Goal: Transaction & Acquisition: Purchase product/service

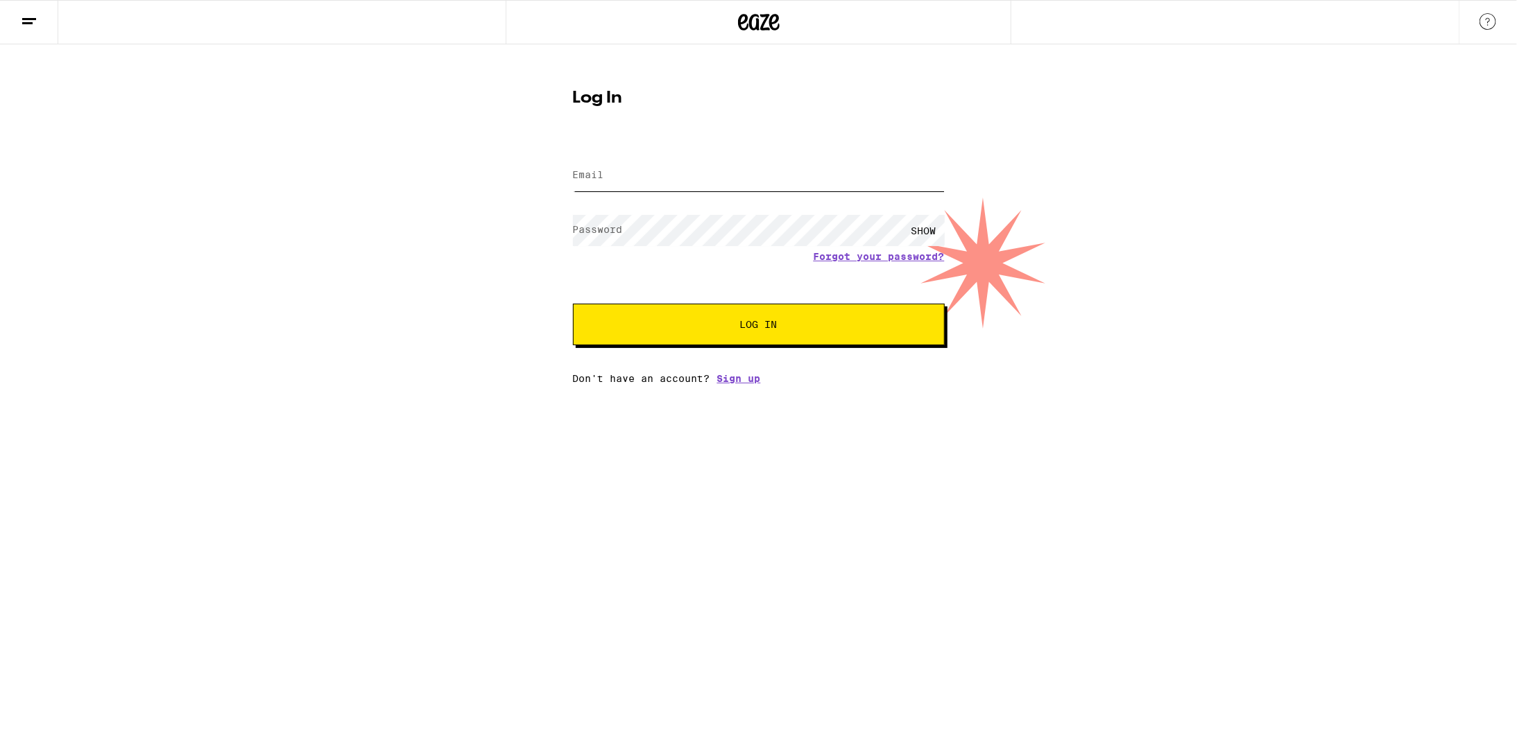
type input "[EMAIL_ADDRESS][DOMAIN_NAME]"
click at [770, 334] on button "Log In" at bounding box center [759, 325] width 372 height 42
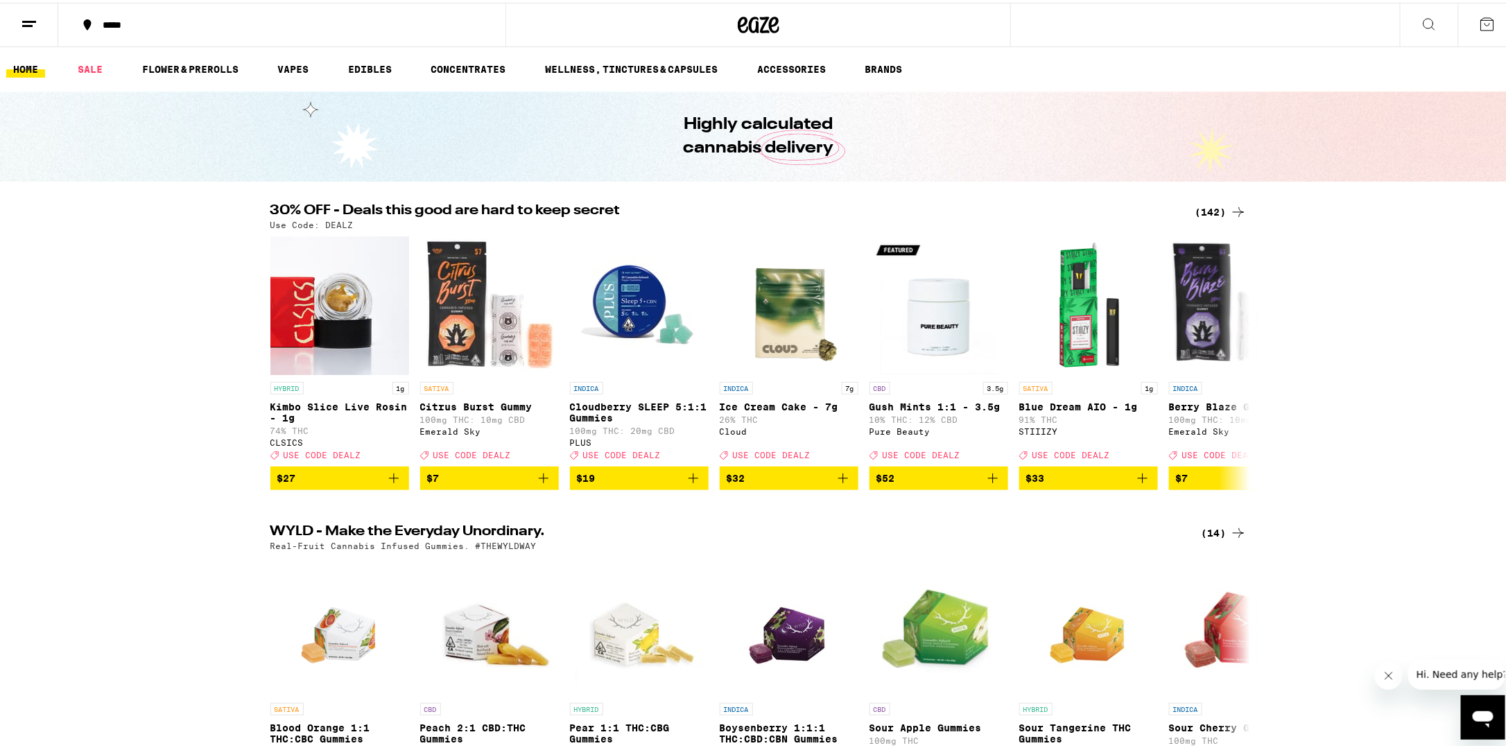
click at [1215, 212] on div "(142)" at bounding box center [1221, 209] width 51 height 17
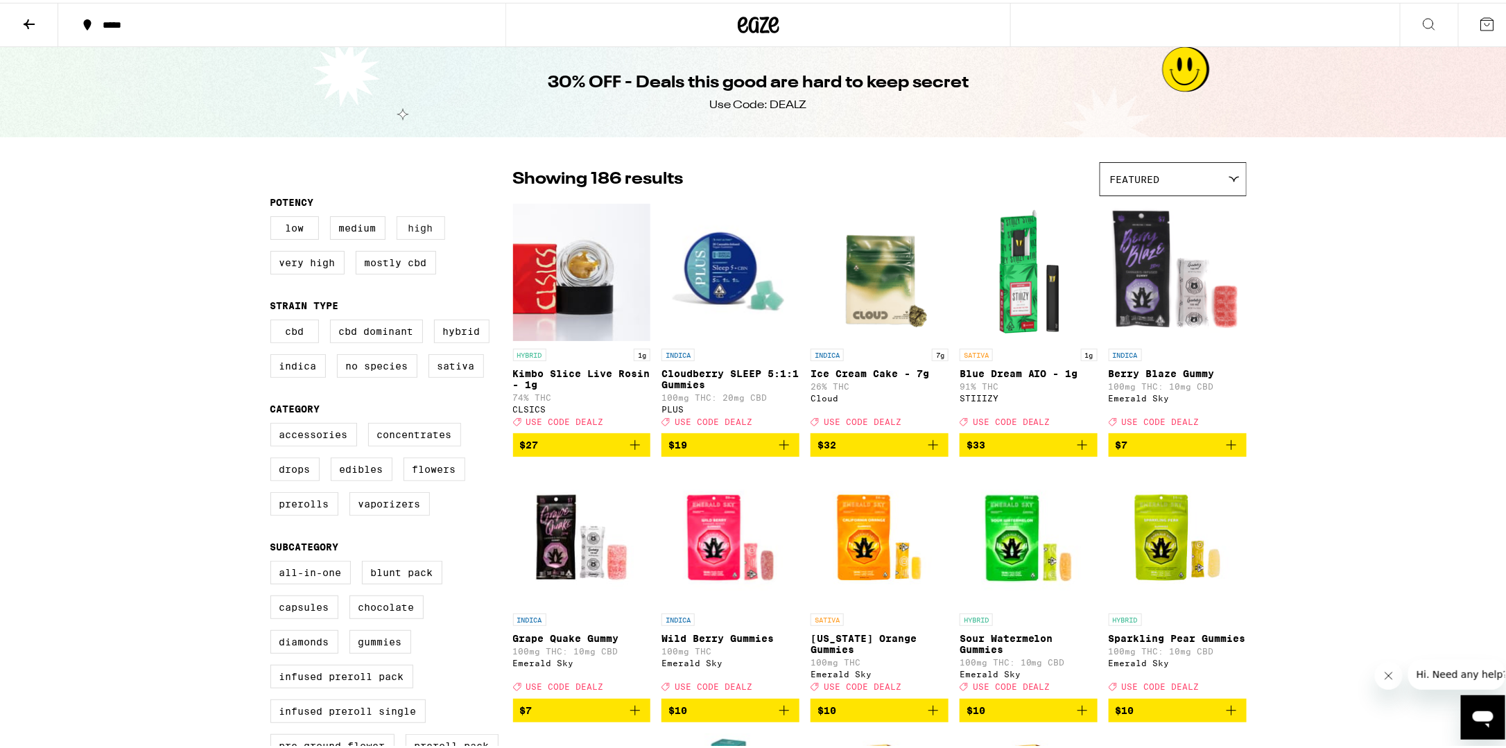
click at [421, 230] on label "High" at bounding box center [421, 226] width 49 height 24
click at [274, 216] on input "High" at bounding box center [273, 216] width 1 height 1
checkbox input "true"
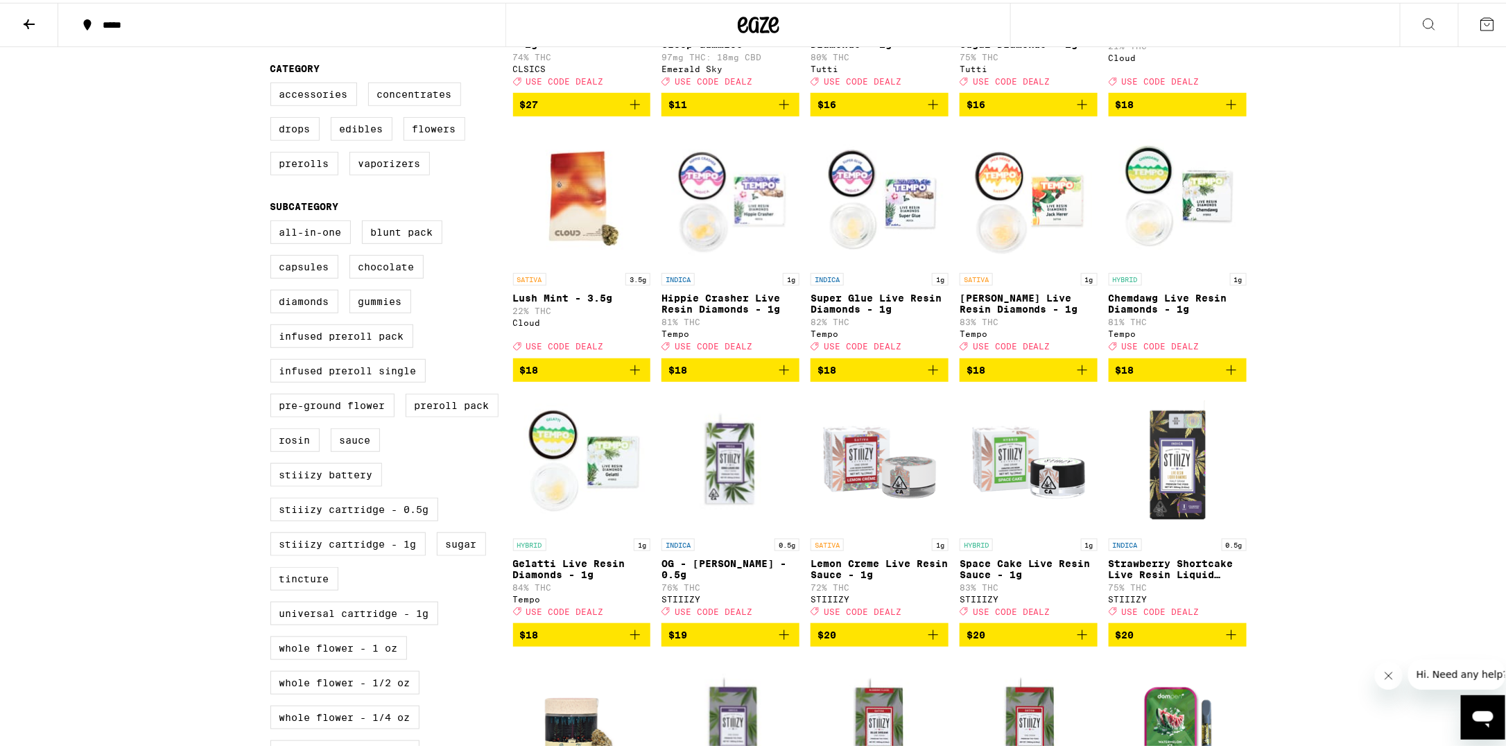
scroll to position [485, 0]
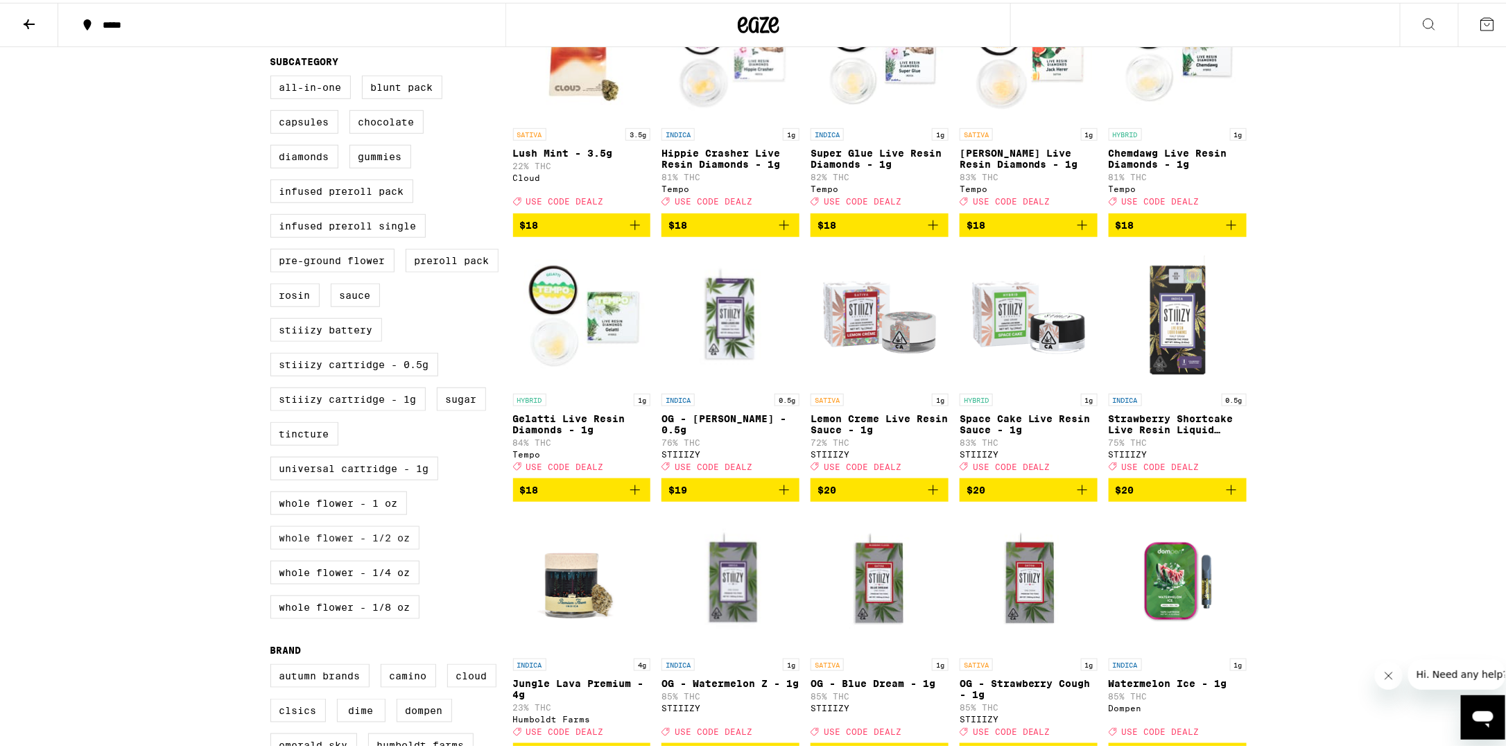
click at [388, 524] on label "Whole Flower - 1/2 oz" at bounding box center [344, 536] width 149 height 24
click at [274, 76] on input "Whole Flower - 1/2 oz" at bounding box center [273, 75] width 1 height 1
checkbox input "true"
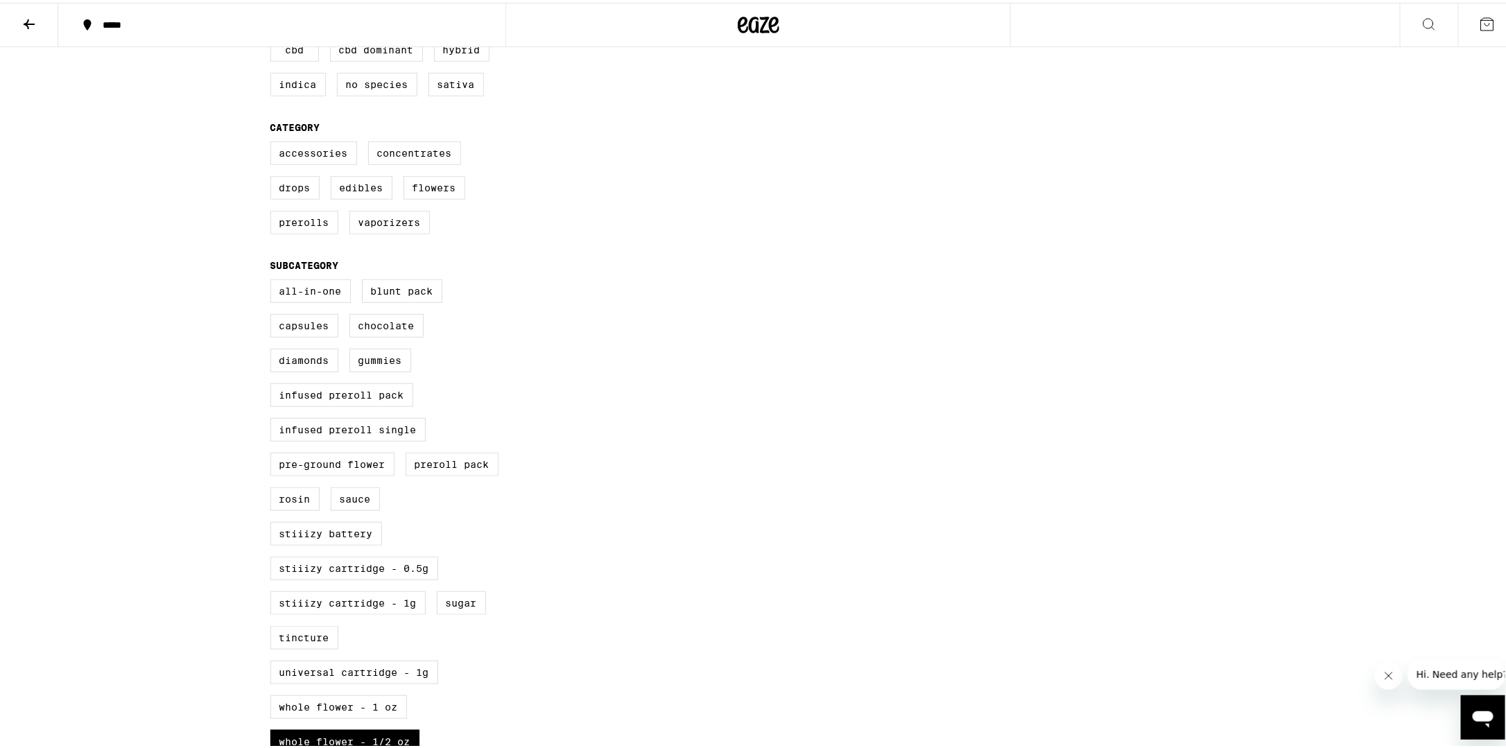
scroll to position [416, 0]
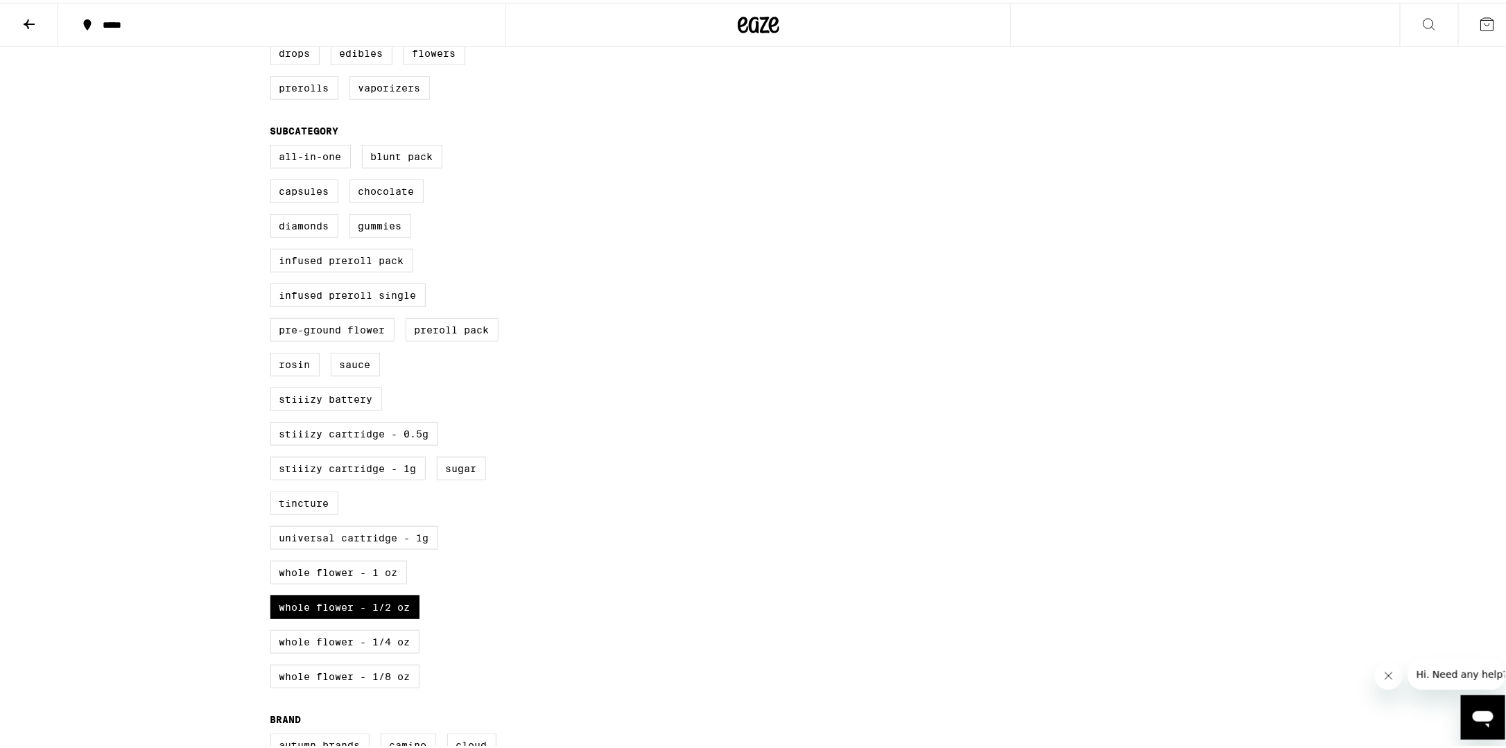
drag, startPoint x: 381, startPoint y: 589, endPoint x: 387, endPoint y: 572, distance: 18.4
click at [381, 628] on label "Whole Flower - 1/4 oz" at bounding box center [344, 640] width 149 height 24
click at [274, 145] on input "Whole Flower - 1/4 oz" at bounding box center [273, 144] width 1 height 1
checkbox input "true"
click at [390, 593] on label "Whole Flower - 1/2 oz" at bounding box center [344, 605] width 149 height 24
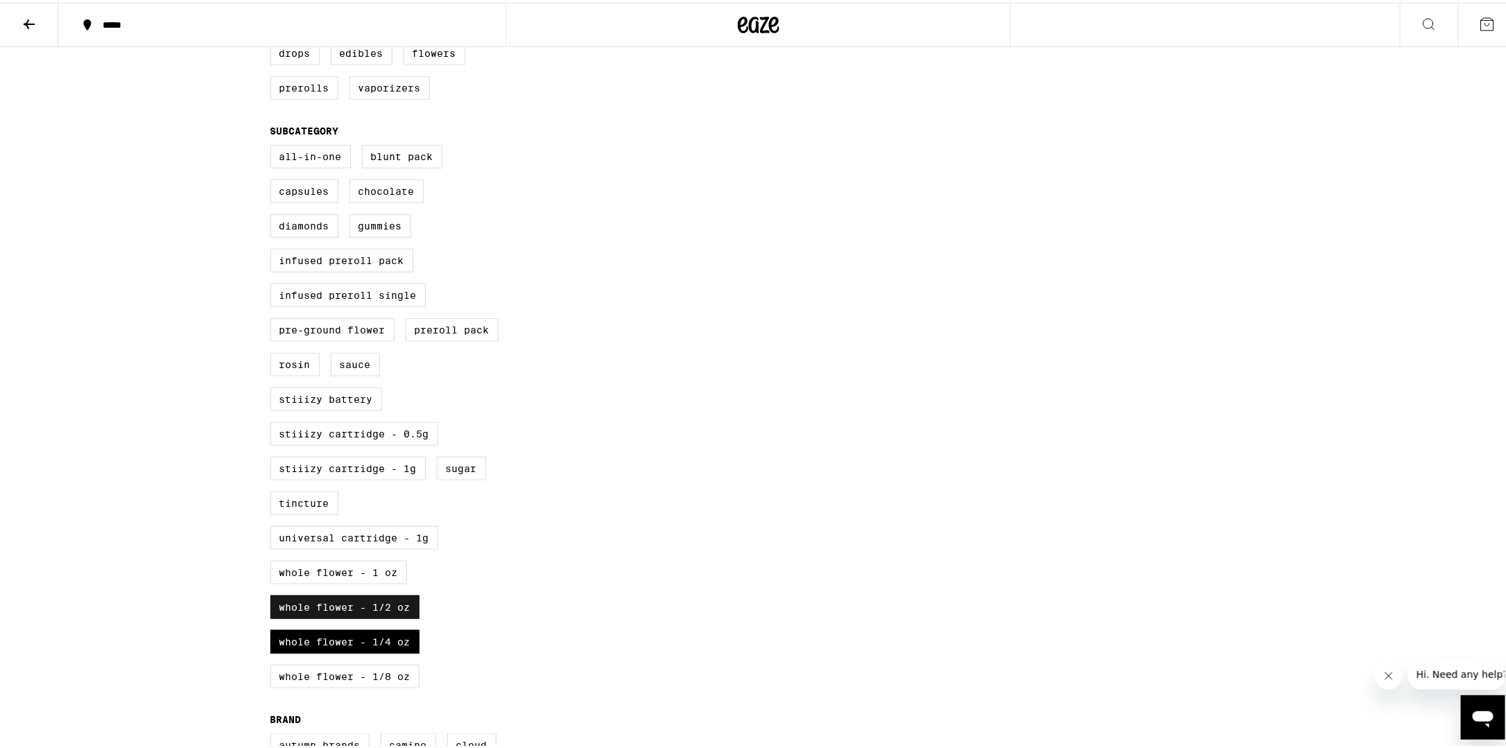
click at [274, 145] on input "Whole Flower - 1/2 oz" at bounding box center [273, 144] width 1 height 1
checkbox input "false"
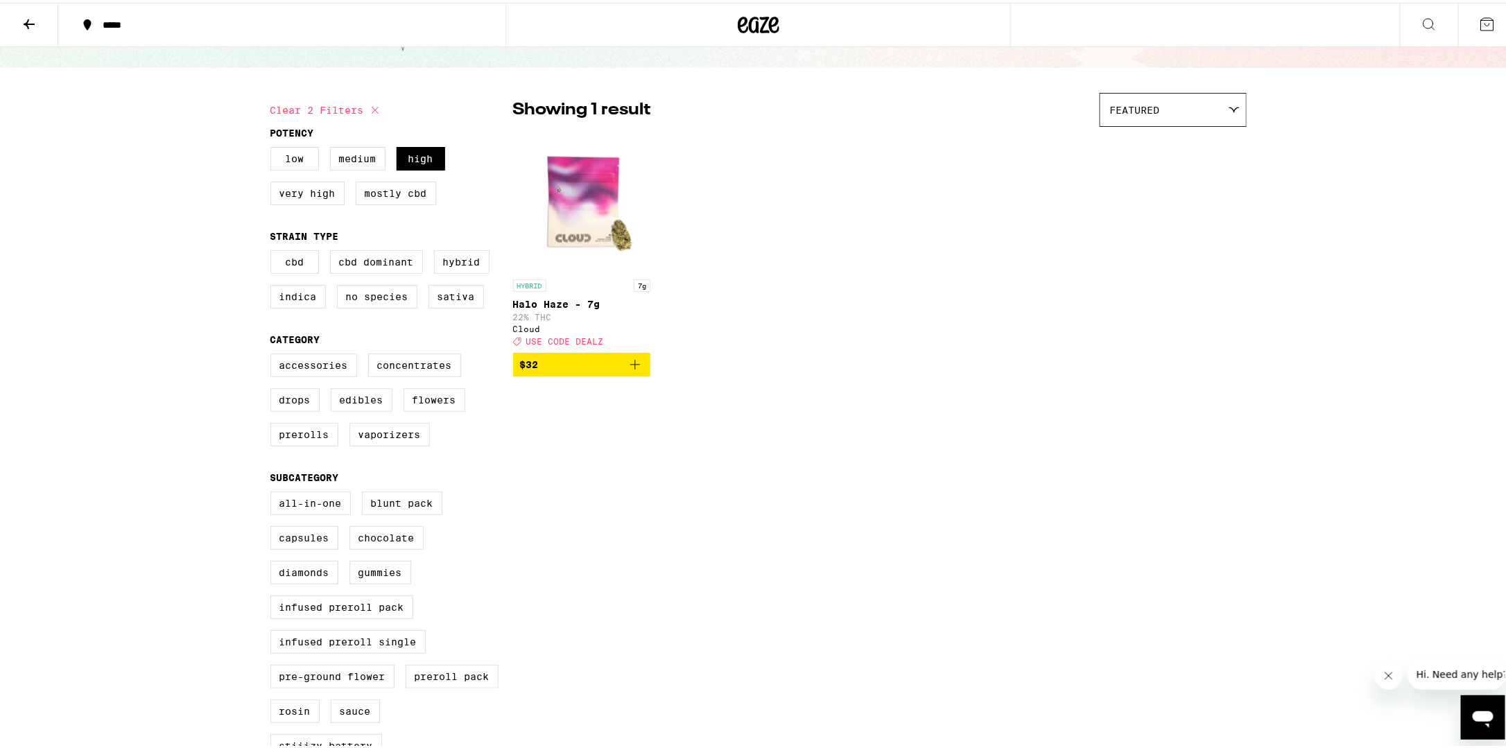
scroll to position [277, 0]
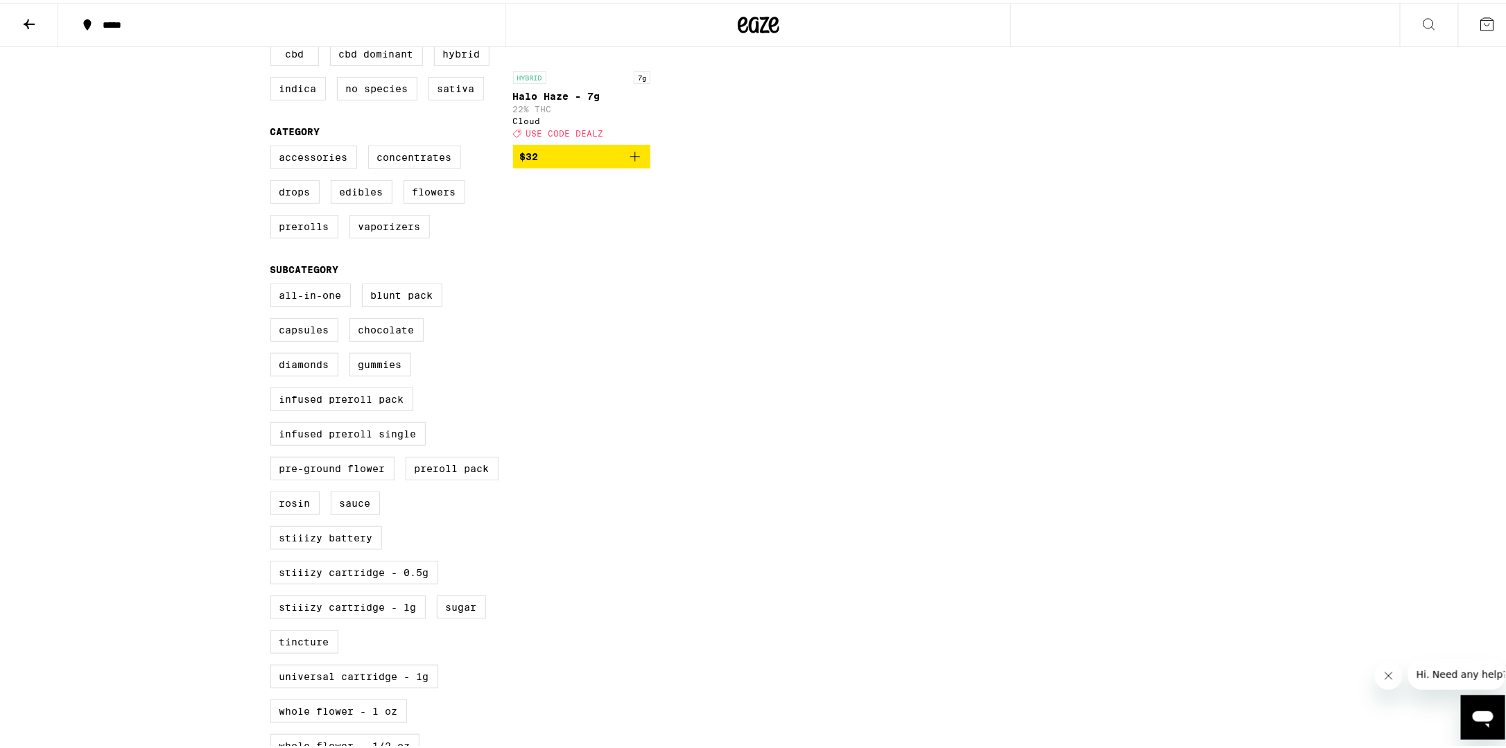
click at [274, 284] on input "Whole Flower - 1/4 oz" at bounding box center [273, 283] width 1 height 1
checkbox input "false"
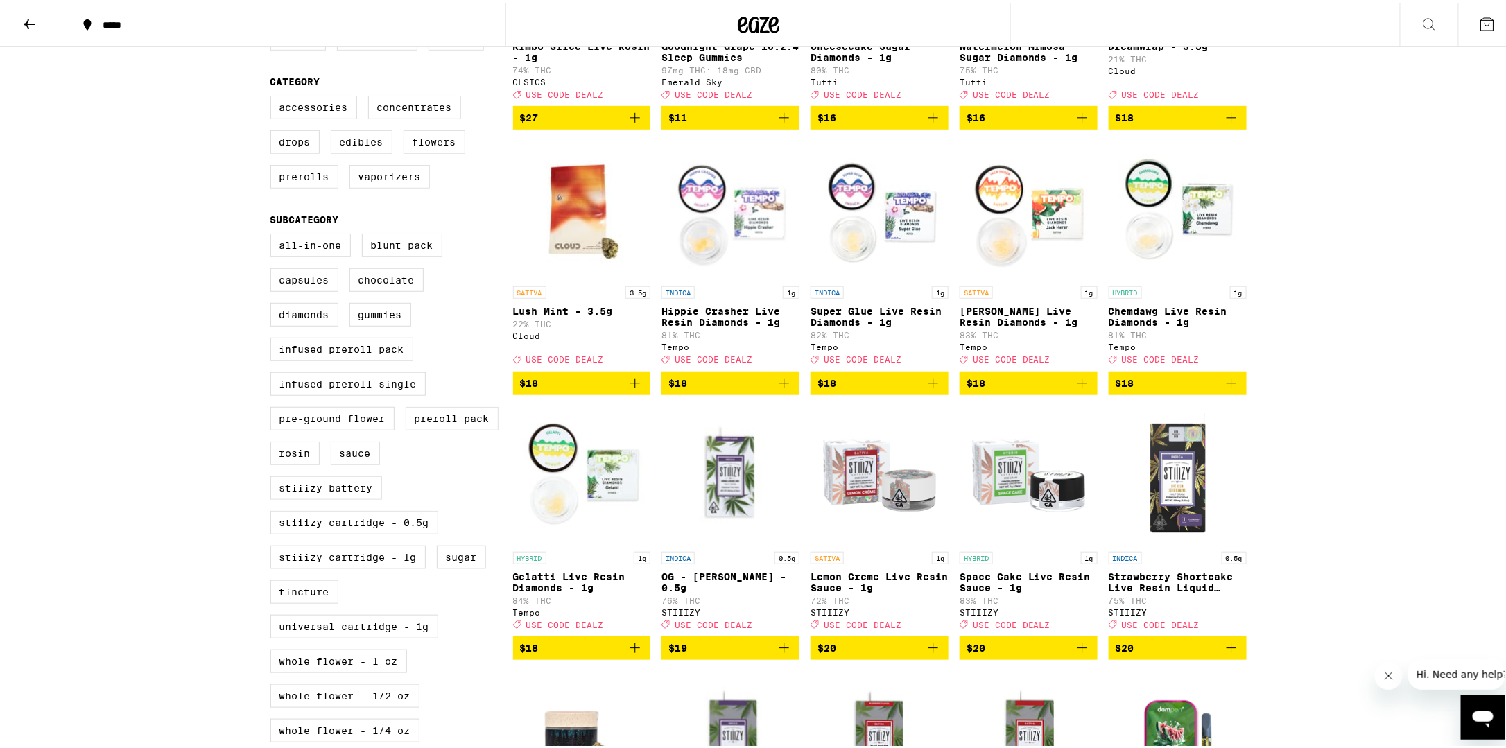
scroll to position [347, 0]
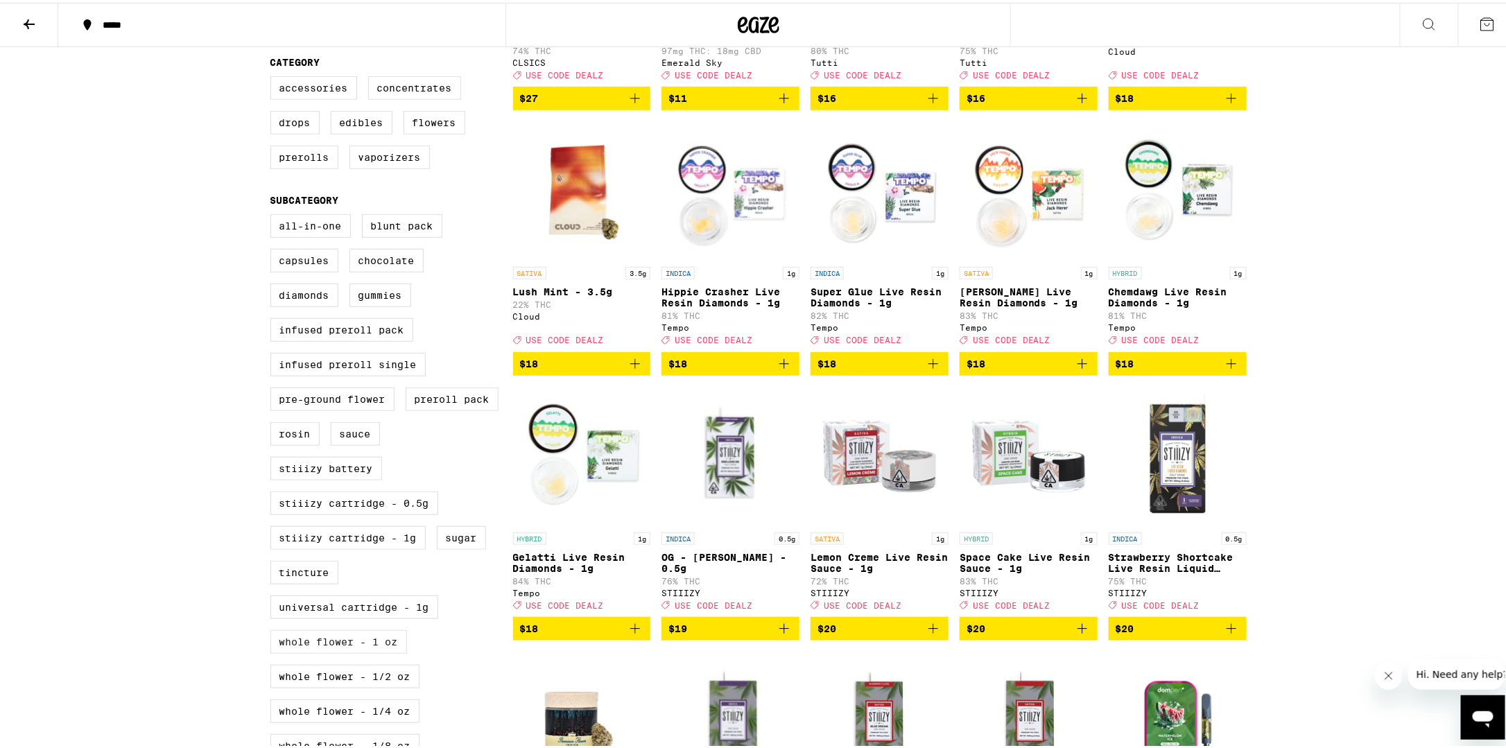
click at [372, 628] on label "Whole Flower - 1 oz" at bounding box center [338, 640] width 137 height 24
click at [274, 214] on input "Whole Flower - 1 oz" at bounding box center [273, 214] width 1 height 1
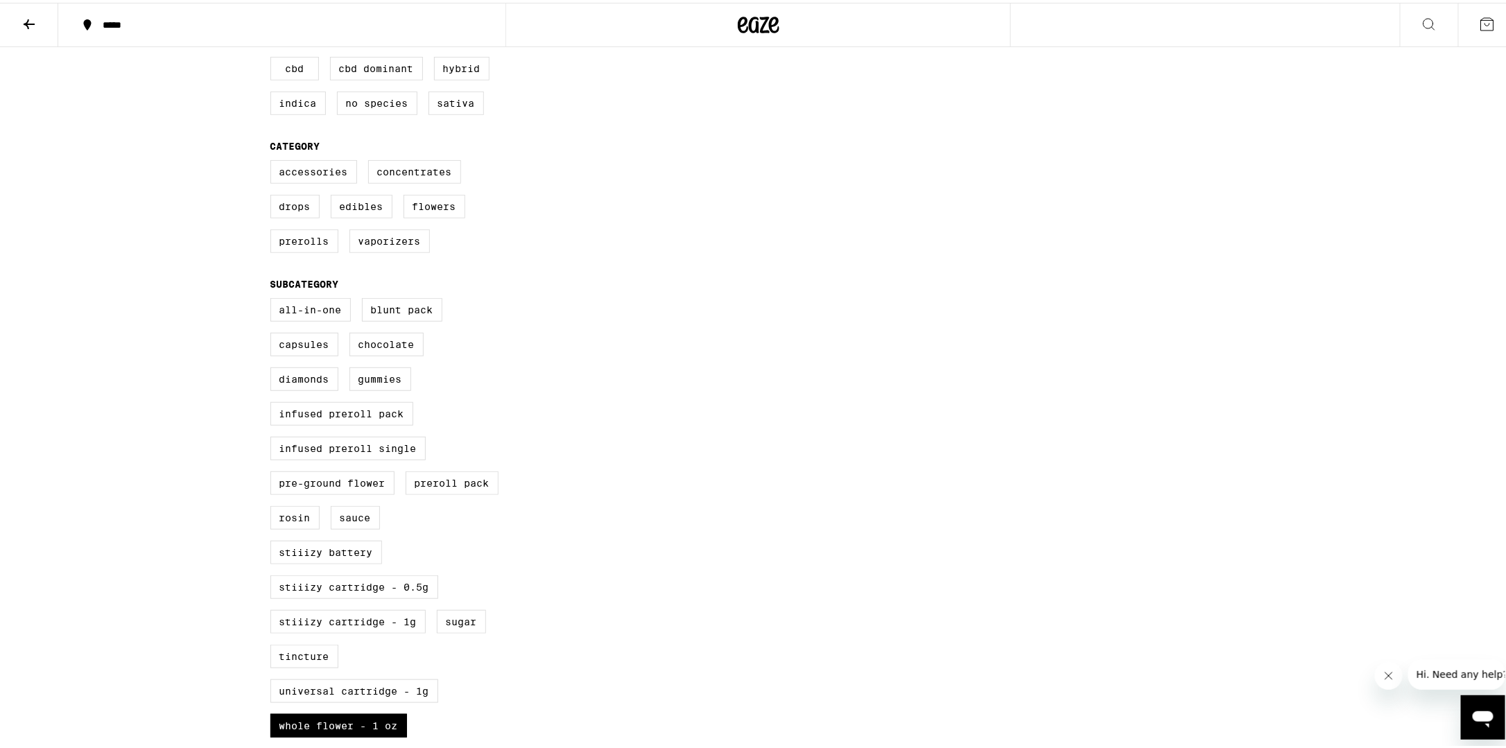
scroll to position [347, 0]
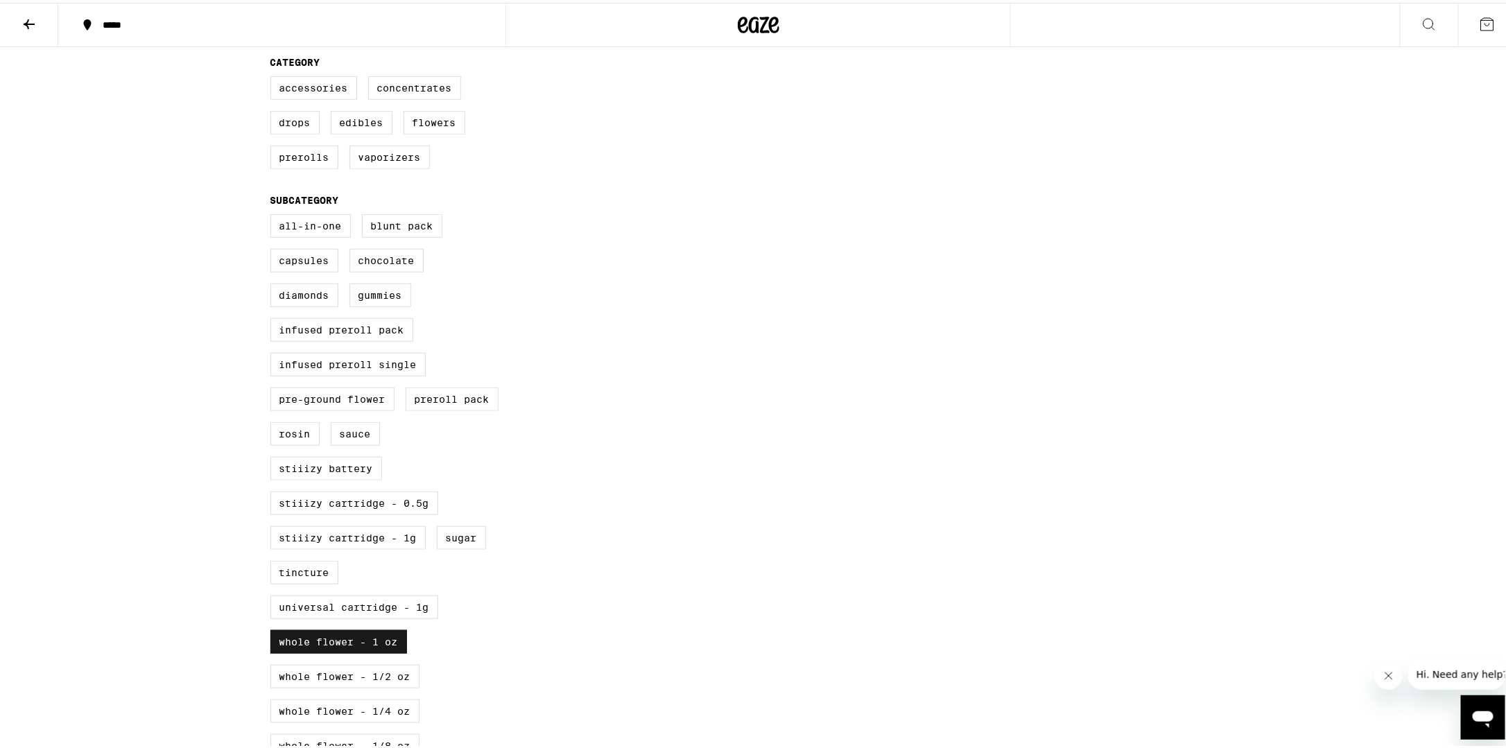
click at [333, 628] on label "Whole Flower - 1 oz" at bounding box center [338, 640] width 137 height 24
click at [274, 214] on input "Whole Flower - 1 oz" at bounding box center [273, 214] width 1 height 1
checkbox input "false"
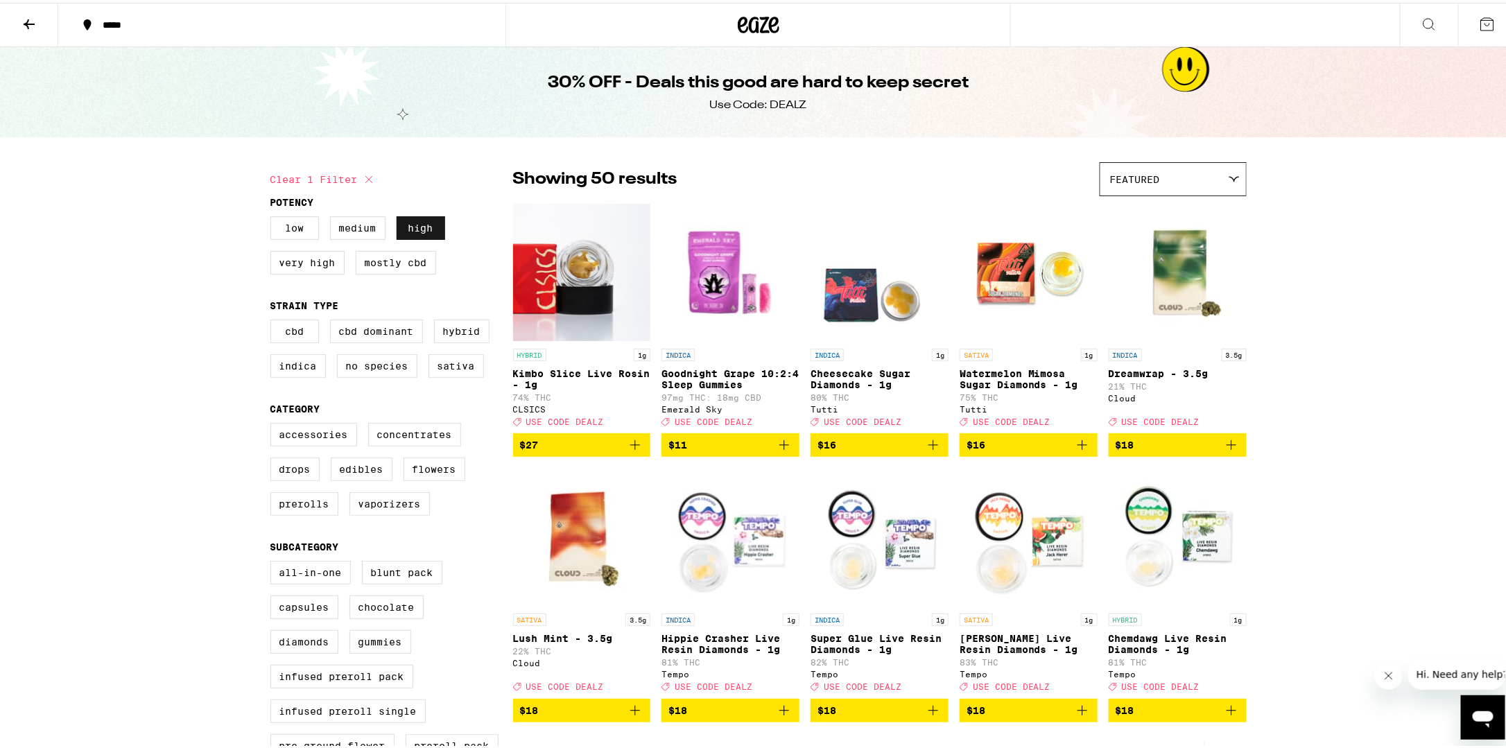
click at [412, 225] on label "High" at bounding box center [421, 226] width 49 height 24
click at [417, 236] on label "High" at bounding box center [421, 226] width 49 height 24
click at [274, 216] on input "High" at bounding box center [273, 216] width 1 height 1
checkbox input "false"
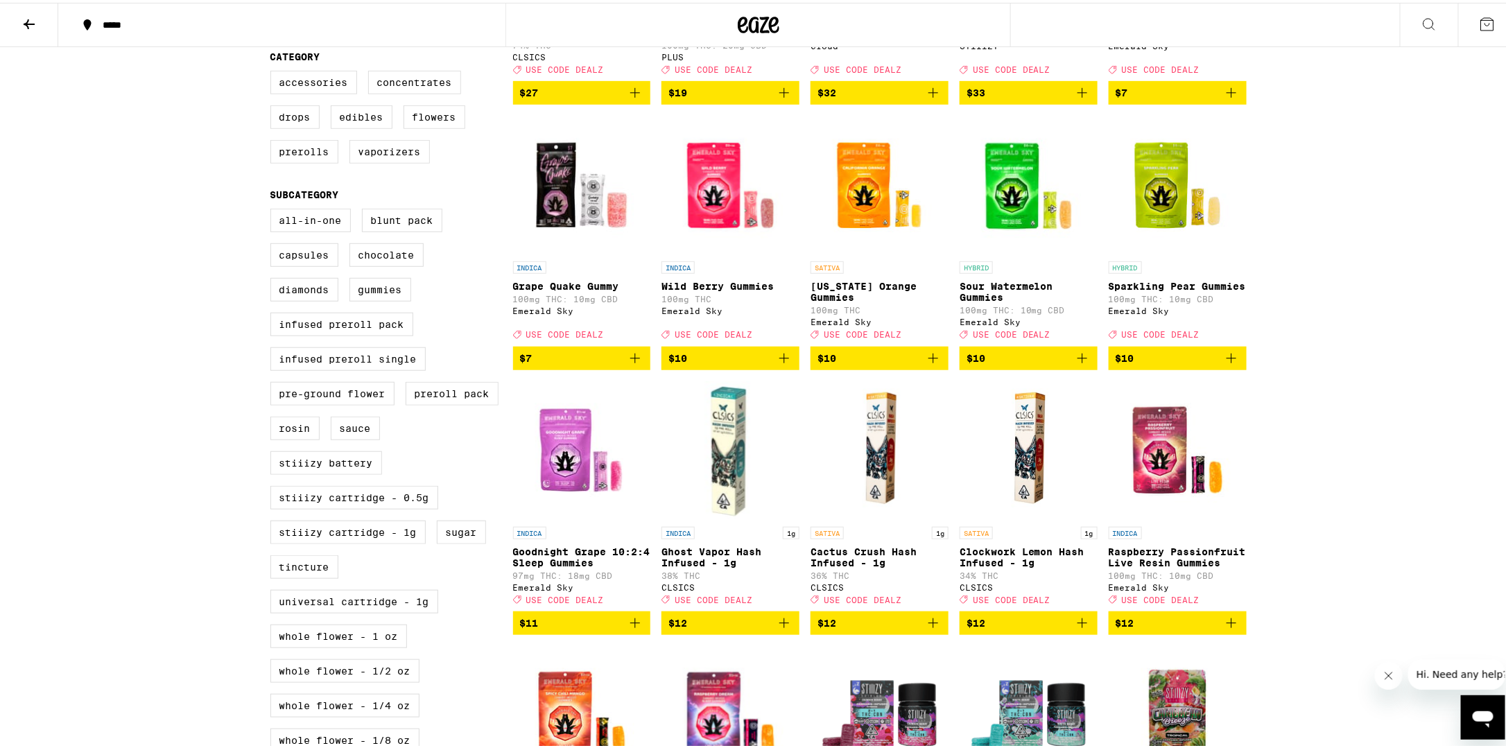
scroll to position [416, 0]
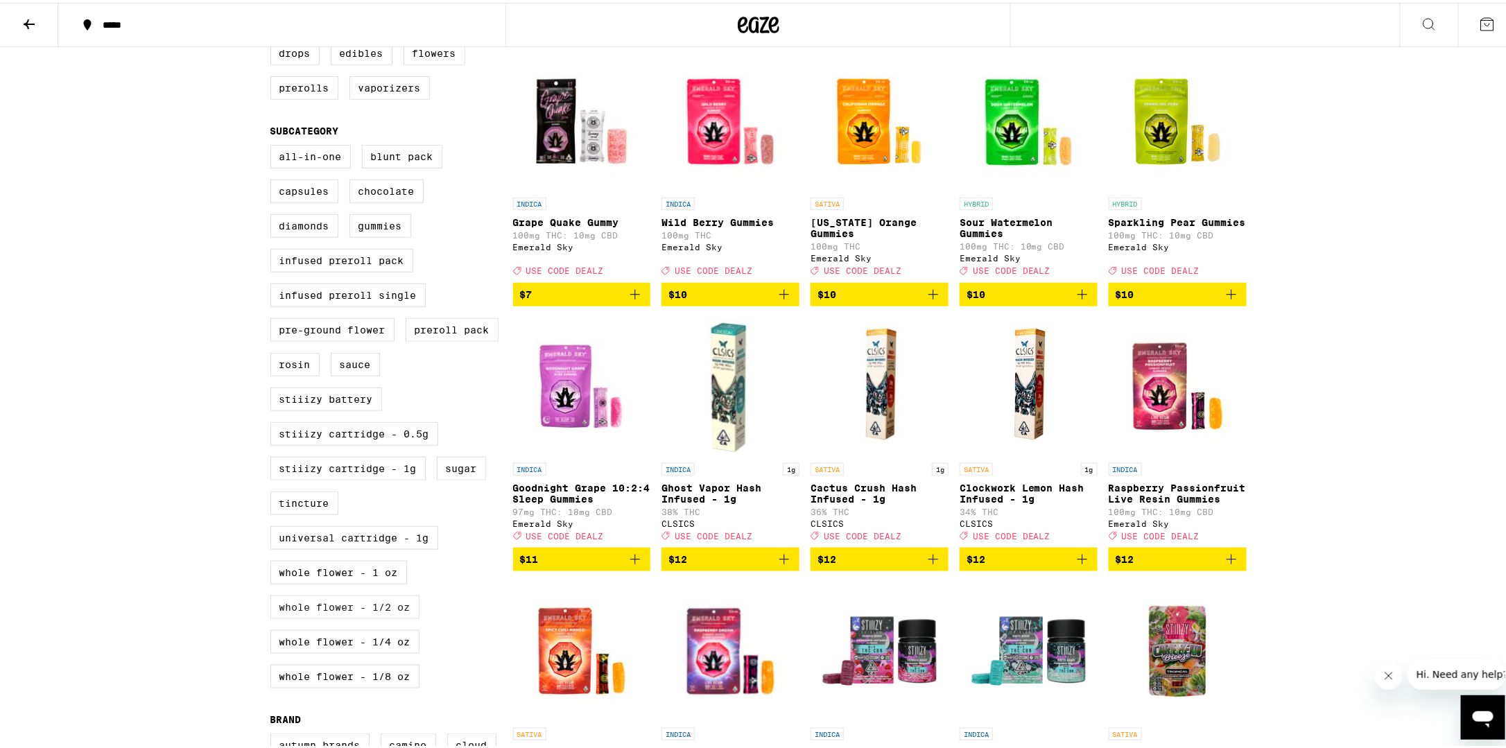
click at [395, 593] on label "Whole Flower - 1/2 oz" at bounding box center [344, 605] width 149 height 24
click at [274, 145] on input "Whole Flower - 1/2 oz" at bounding box center [273, 144] width 1 height 1
checkbox input "true"
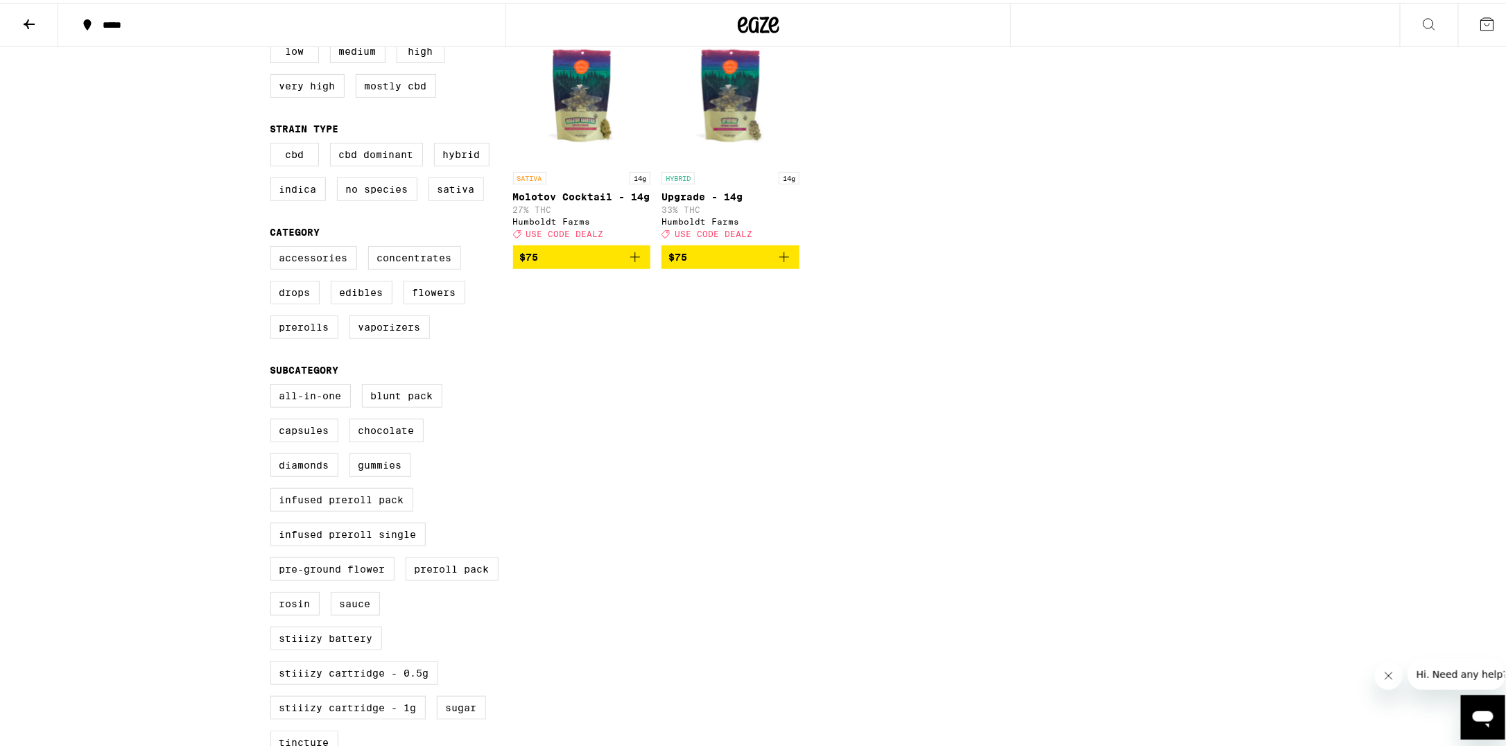
scroll to position [69, 0]
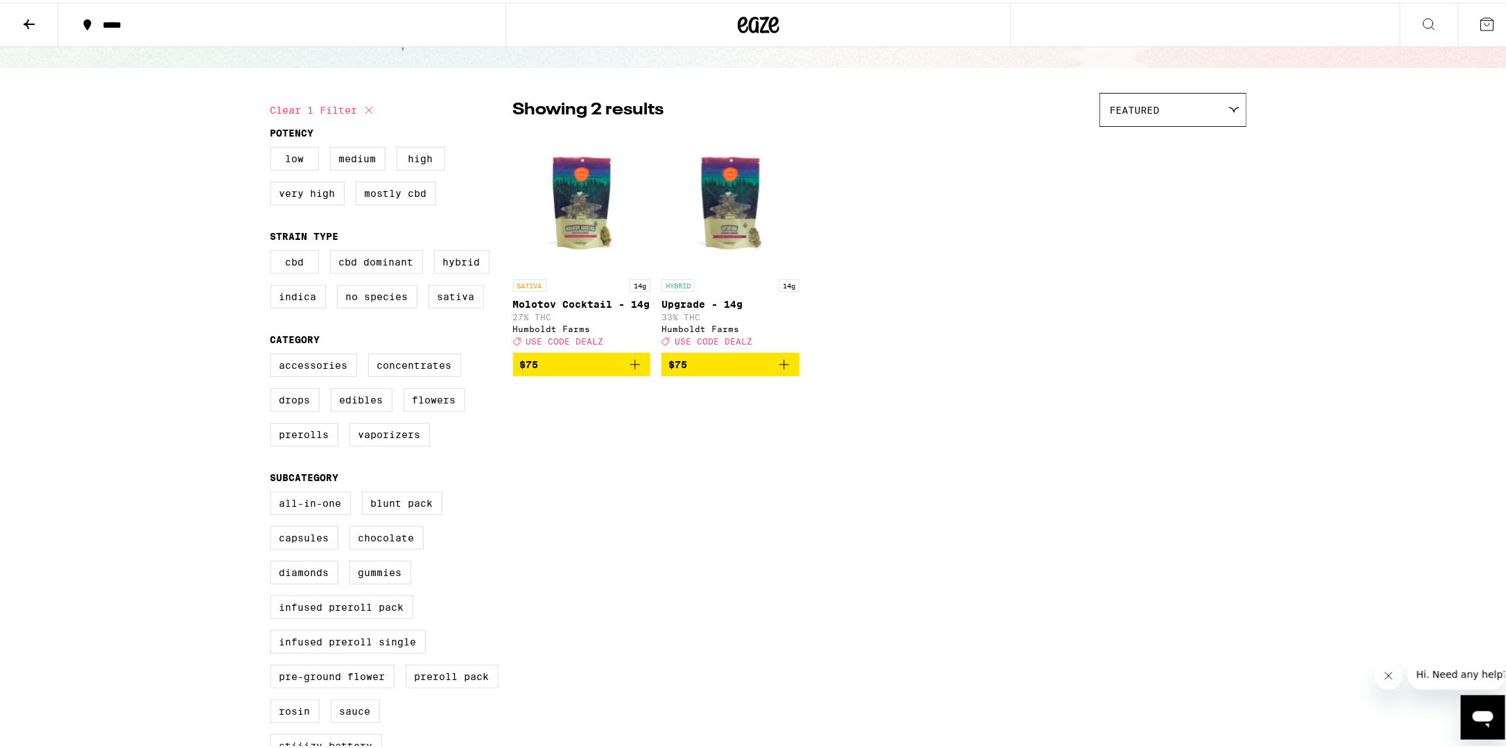
click at [780, 370] on icon "Add to bag" at bounding box center [784, 362] width 17 height 17
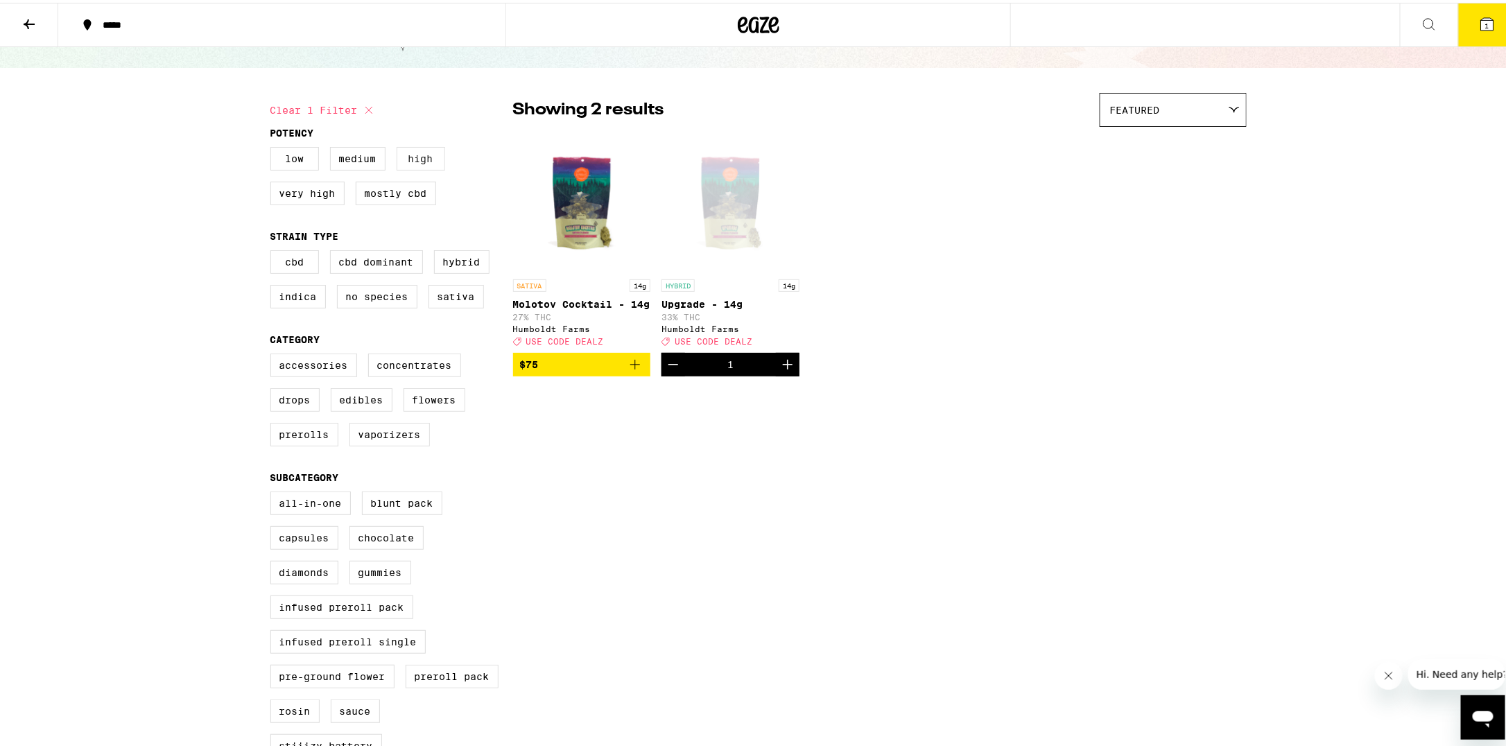
click at [425, 161] on label "High" at bounding box center [421, 156] width 49 height 24
click at [274, 147] on input "High" at bounding box center [273, 146] width 1 height 1
checkbox input "true"
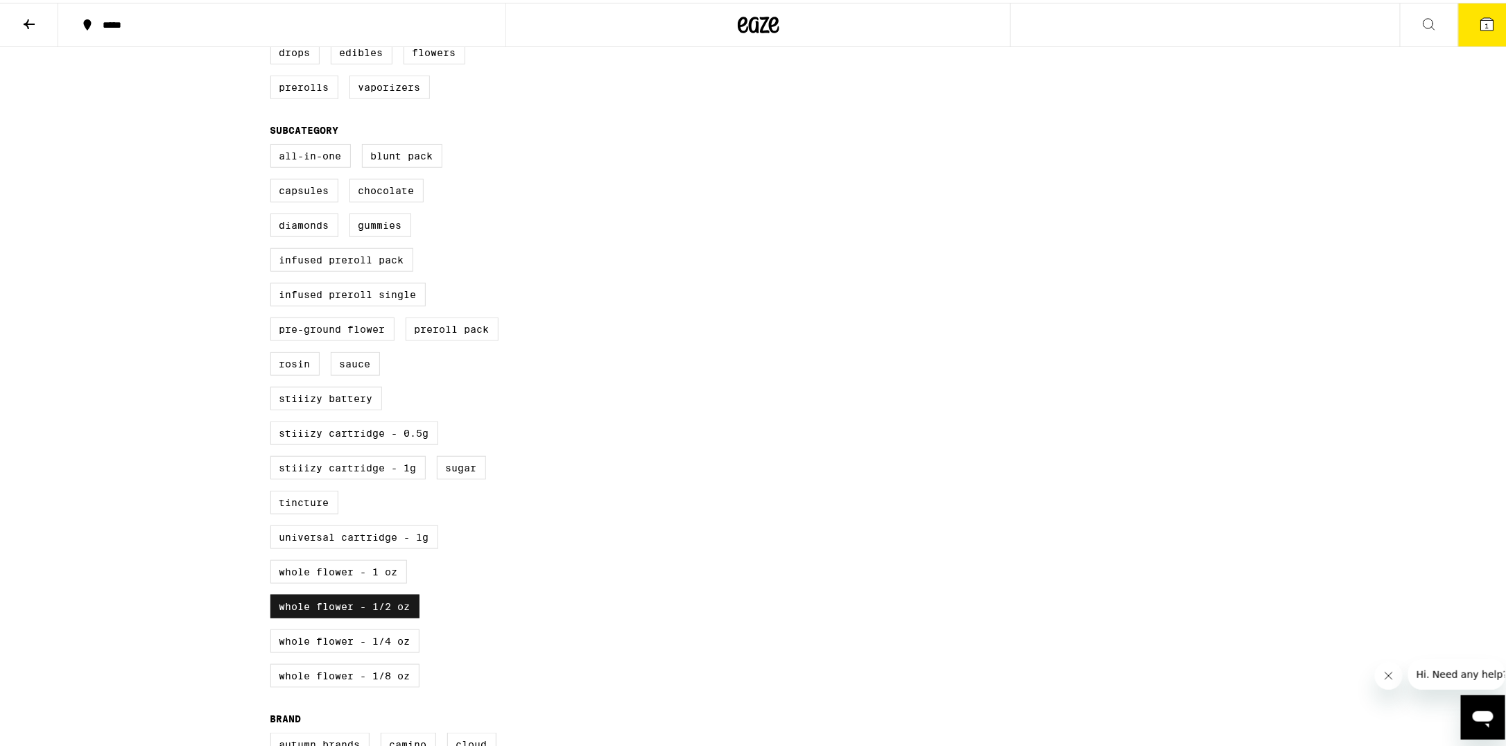
scroll to position [485, 0]
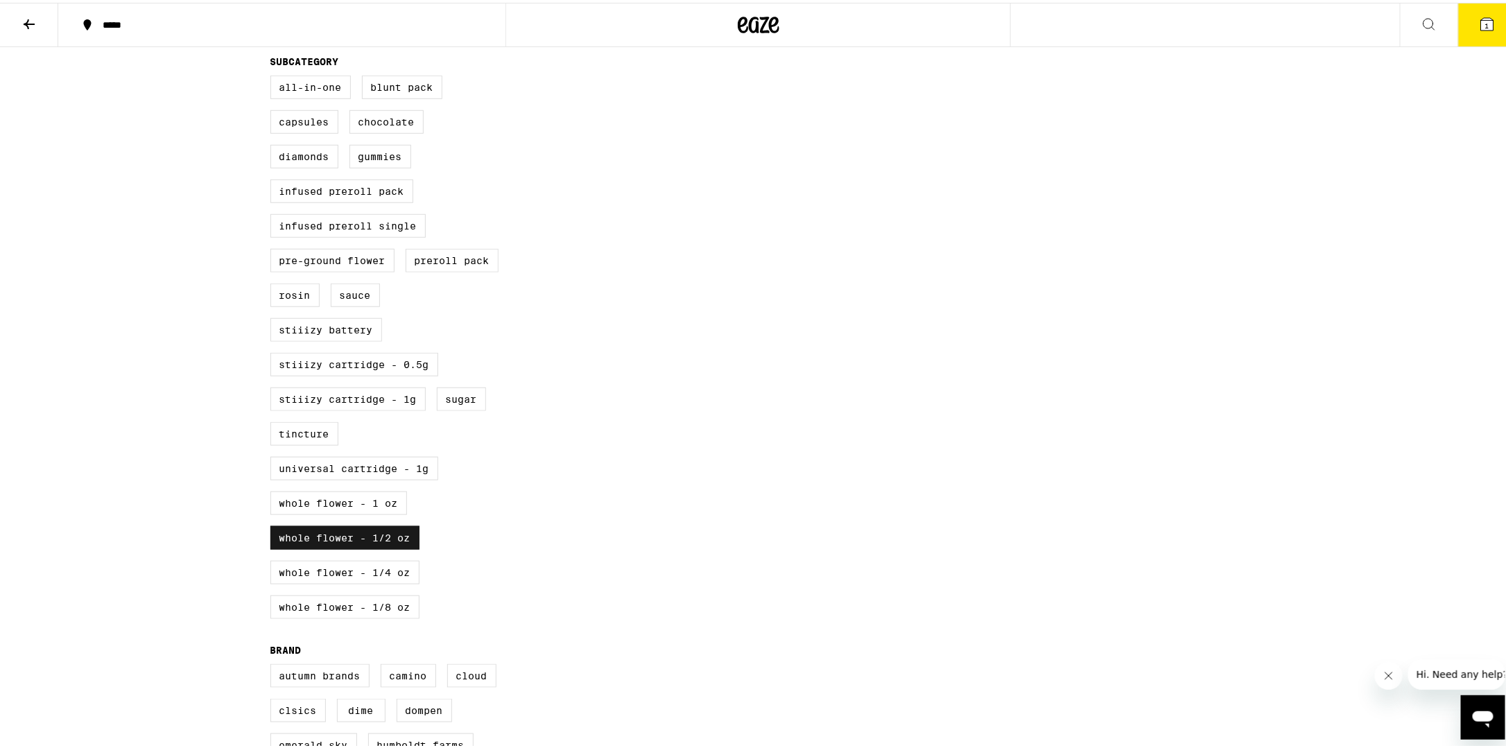
click at [361, 524] on label "Whole Flower - 1/2 oz" at bounding box center [344, 536] width 149 height 24
click at [274, 76] on input "Whole Flower - 1/2 oz" at bounding box center [273, 75] width 1 height 1
checkbox input "false"
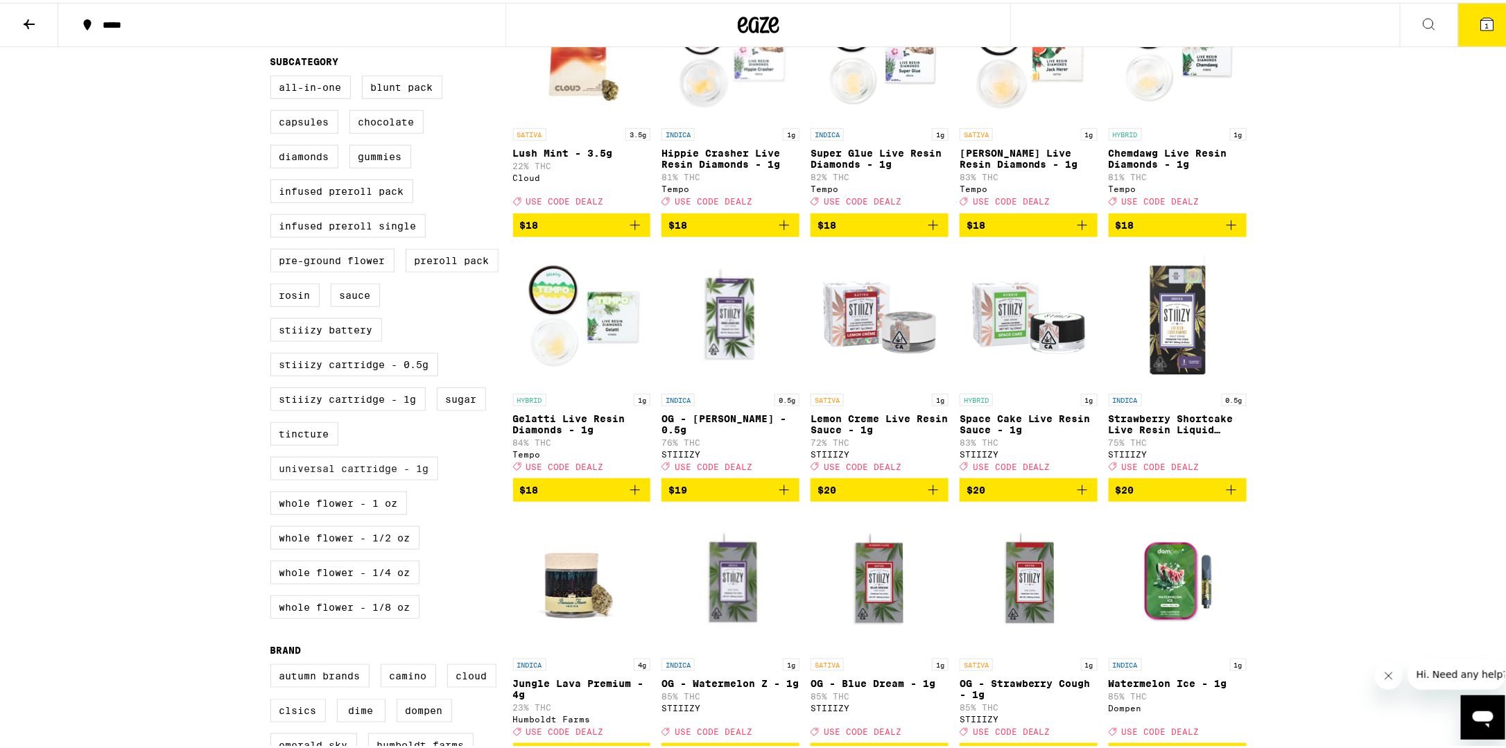
click at [388, 454] on label "Universal Cartridge - 1g" at bounding box center [354, 466] width 168 height 24
click at [274, 76] on input "Universal Cartridge - 1g" at bounding box center [273, 75] width 1 height 1
checkbox input "true"
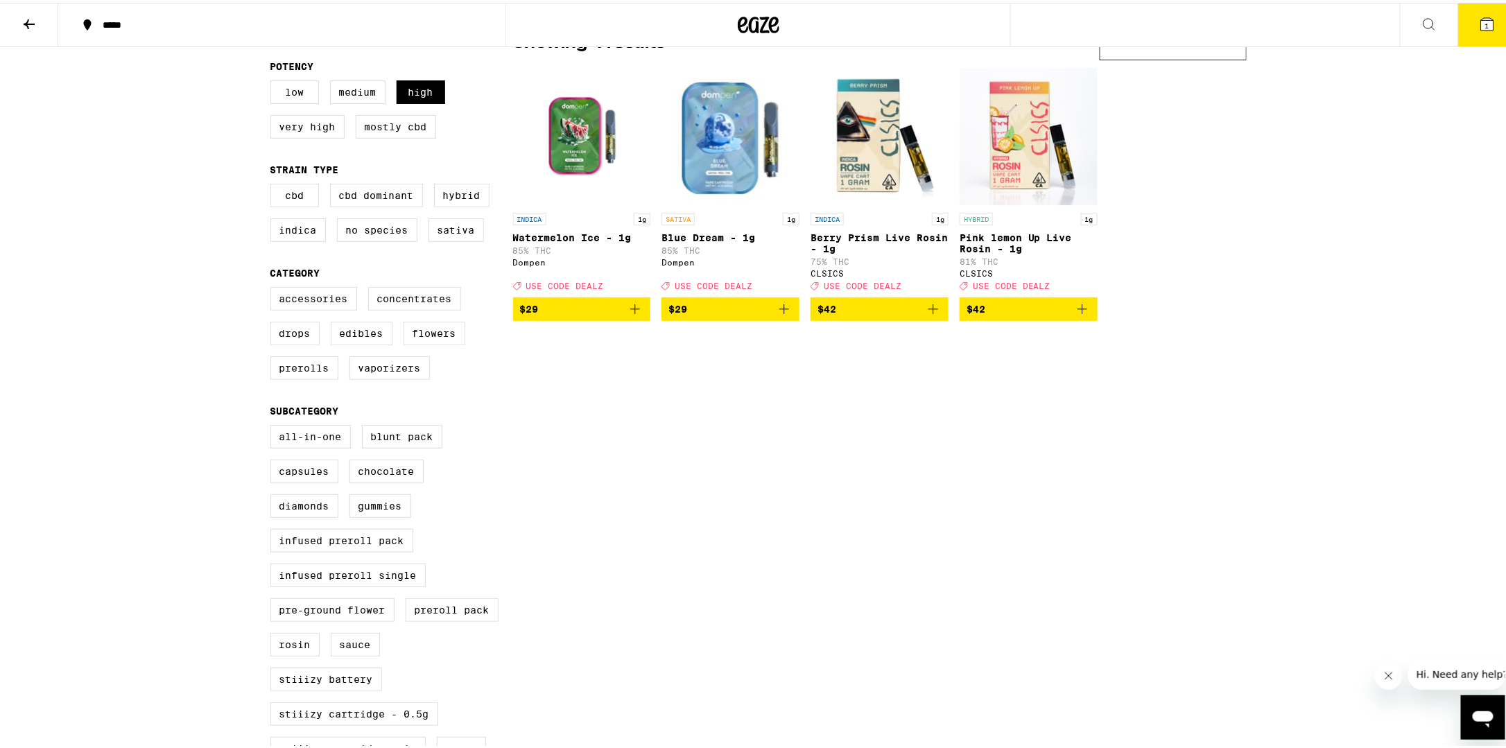
scroll to position [69, 0]
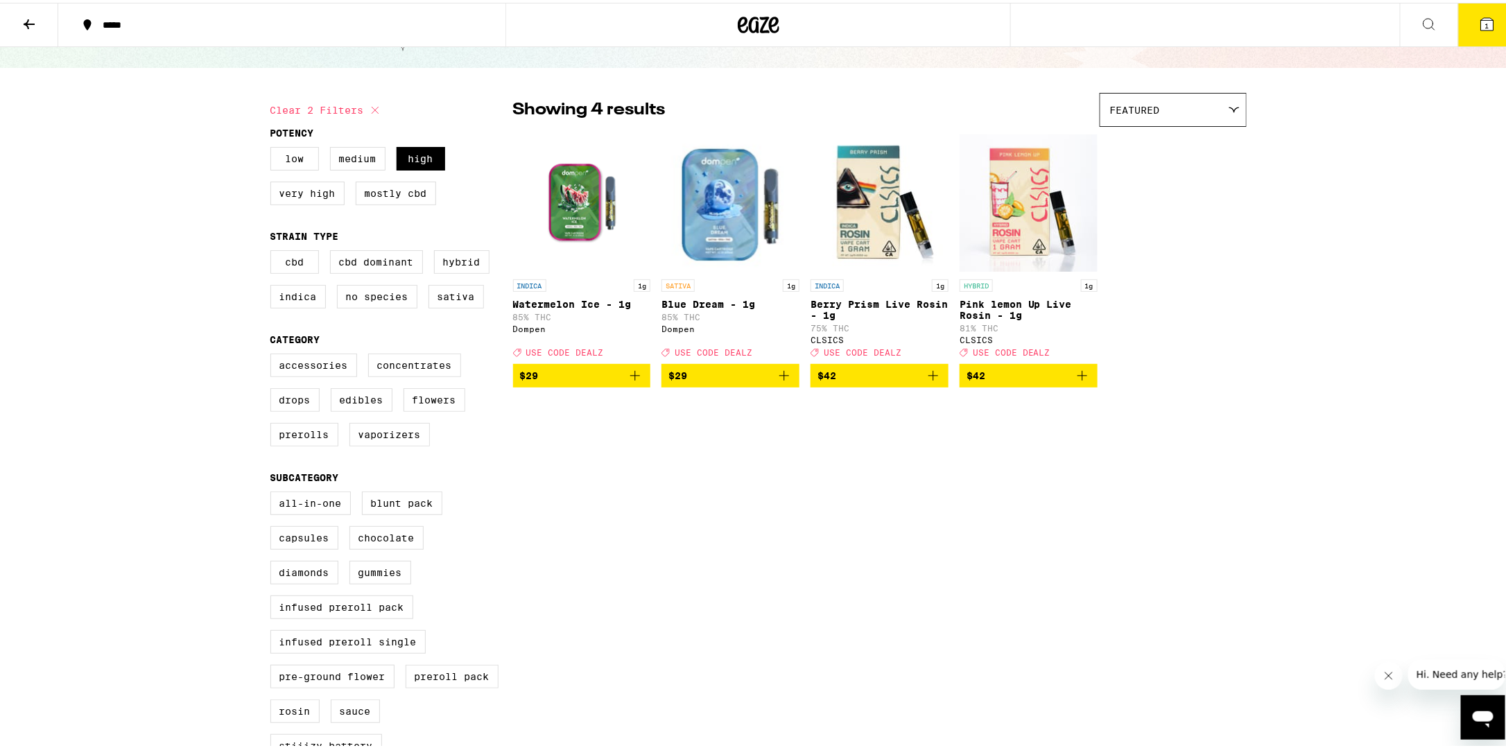
click at [782, 381] on icon "Add to bag" at bounding box center [784, 373] width 17 height 17
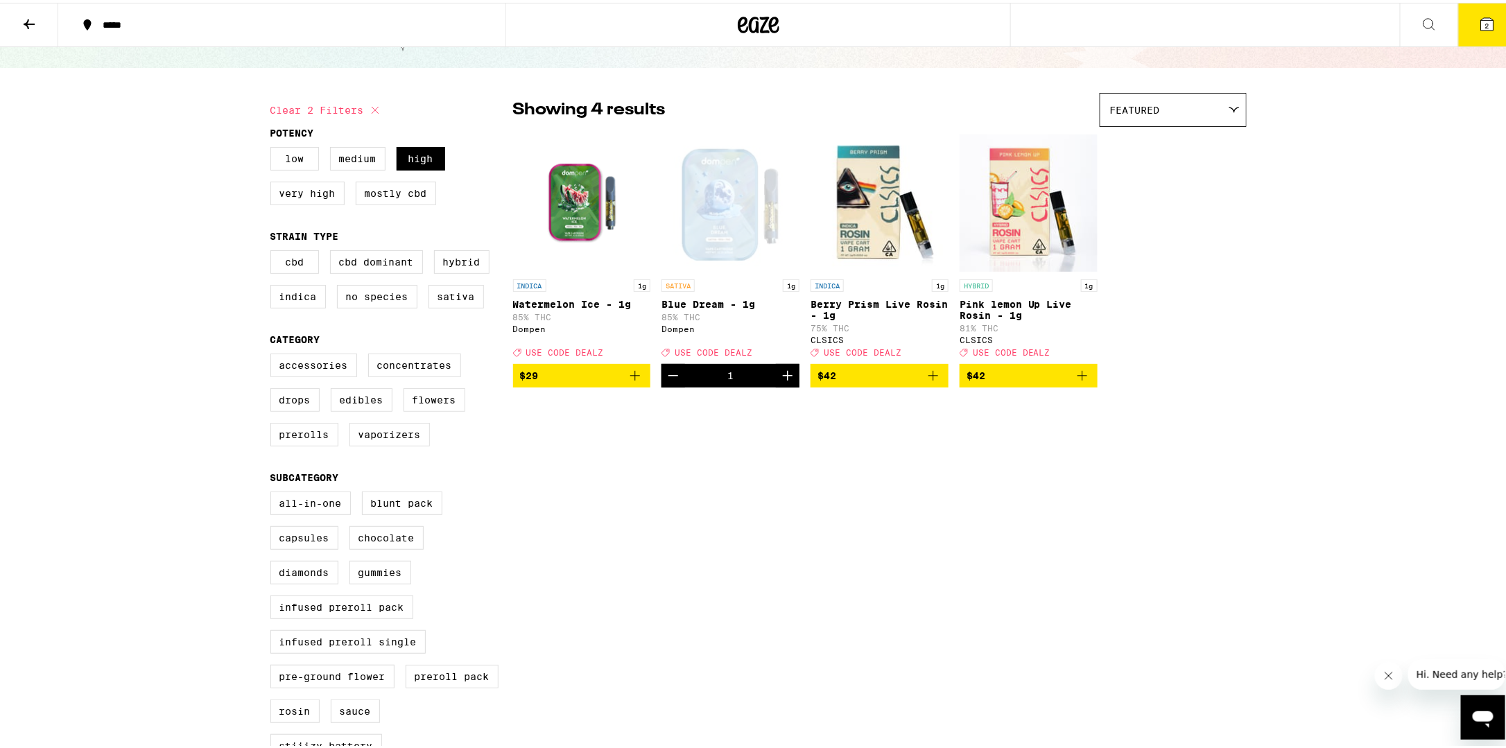
click at [1479, 21] on icon at bounding box center [1487, 21] width 17 height 17
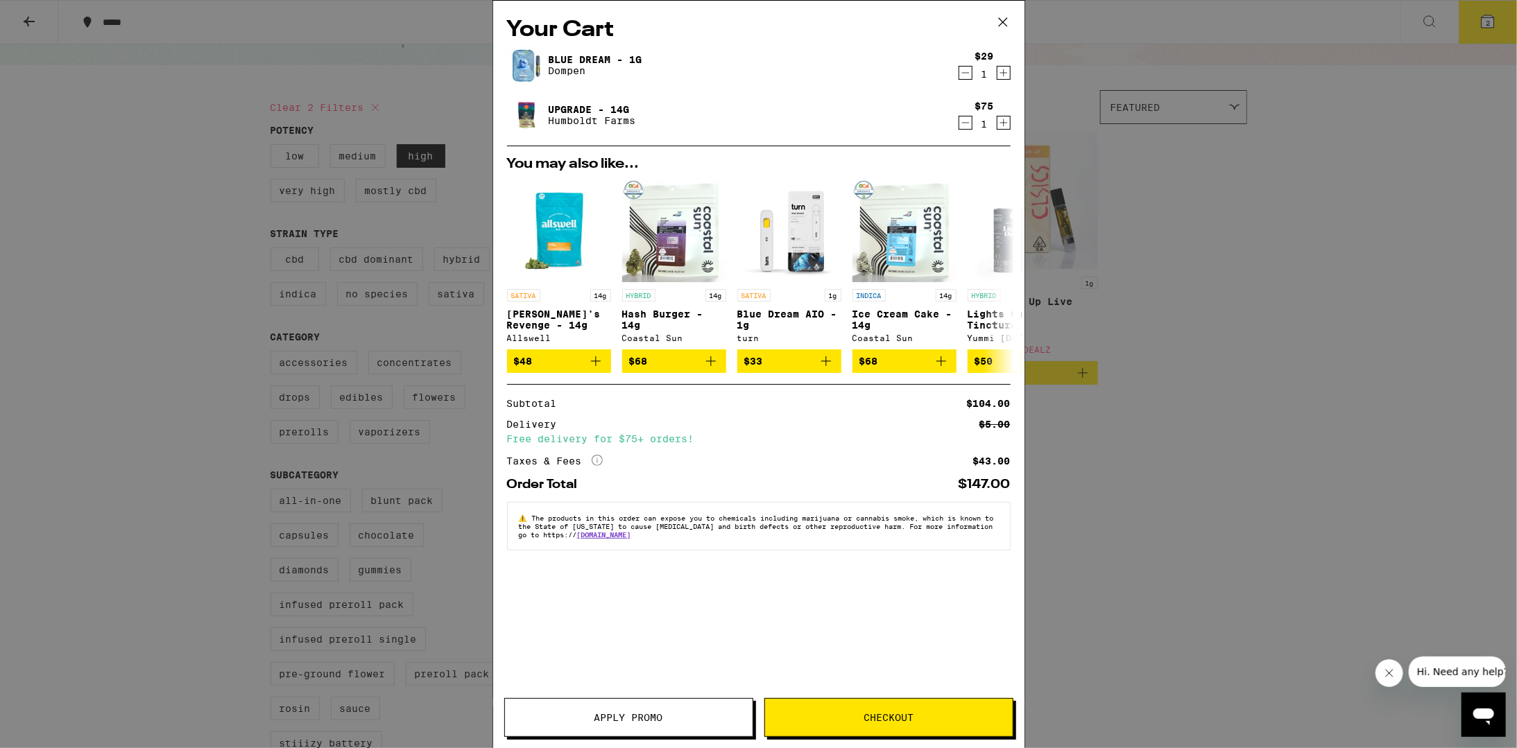
click at [603, 723] on span "Apply Promo" at bounding box center [628, 718] width 69 height 10
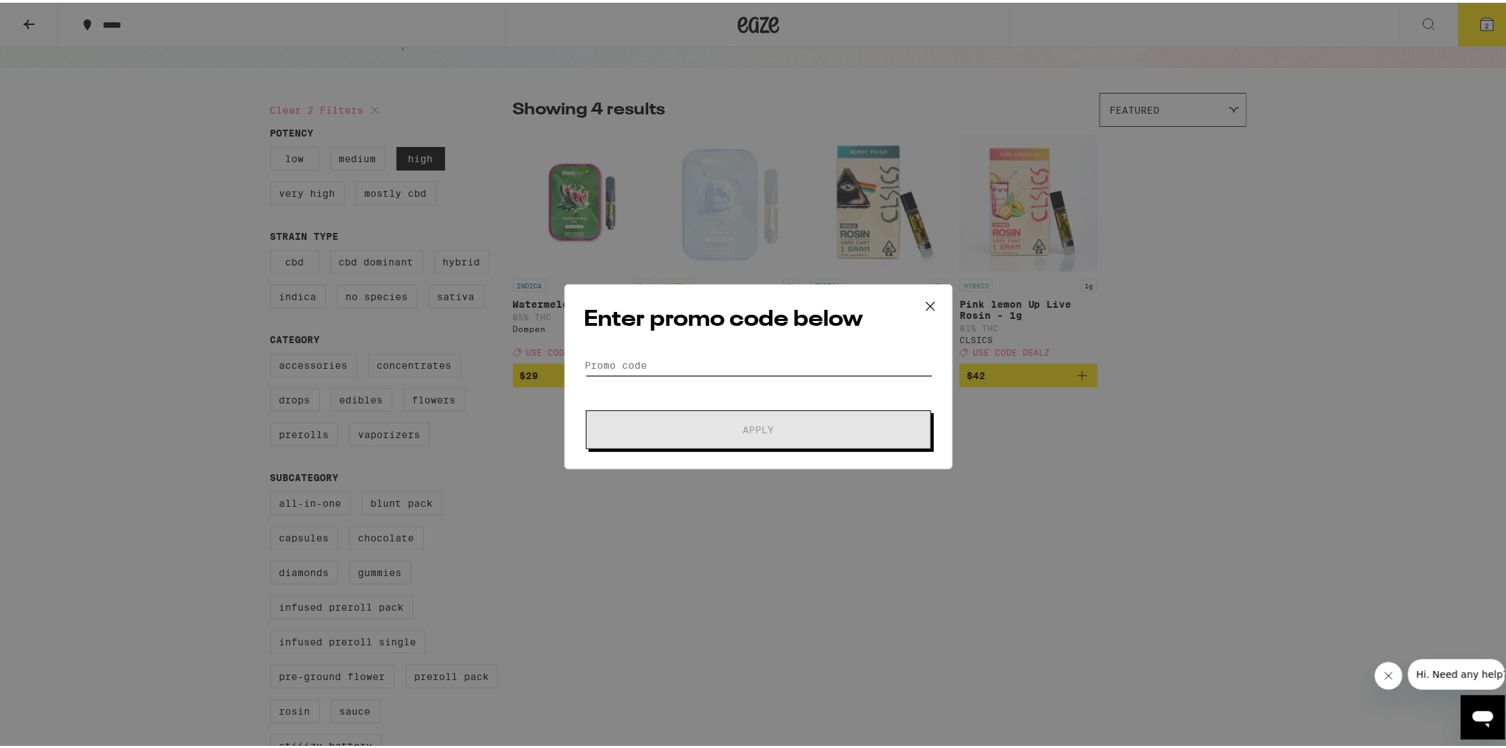
click at [637, 361] on input "Promo Code" at bounding box center [759, 362] width 348 height 21
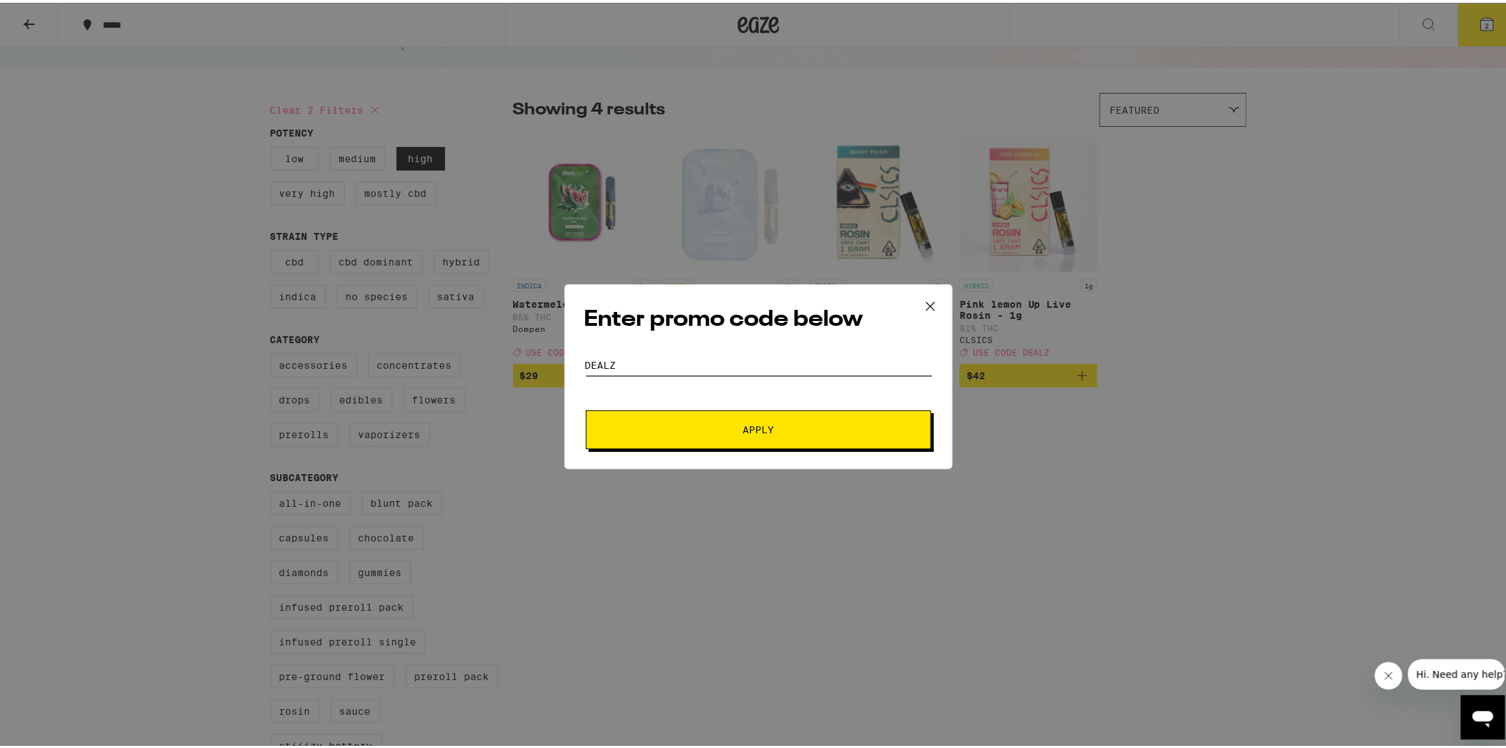
type input "dealz"
click at [758, 442] on button "Apply" at bounding box center [758, 427] width 345 height 39
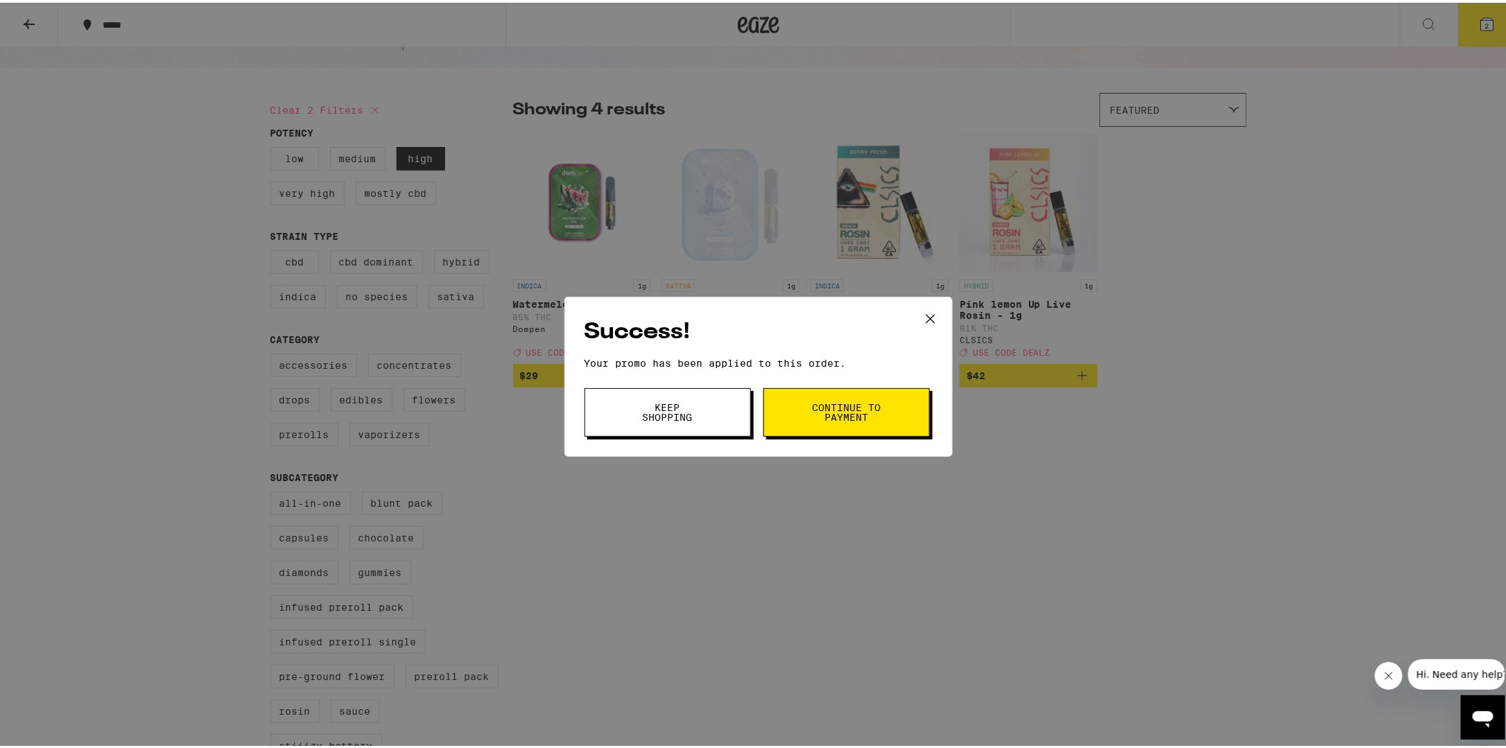
click at [827, 419] on span "Continue to payment" at bounding box center [846, 409] width 71 height 19
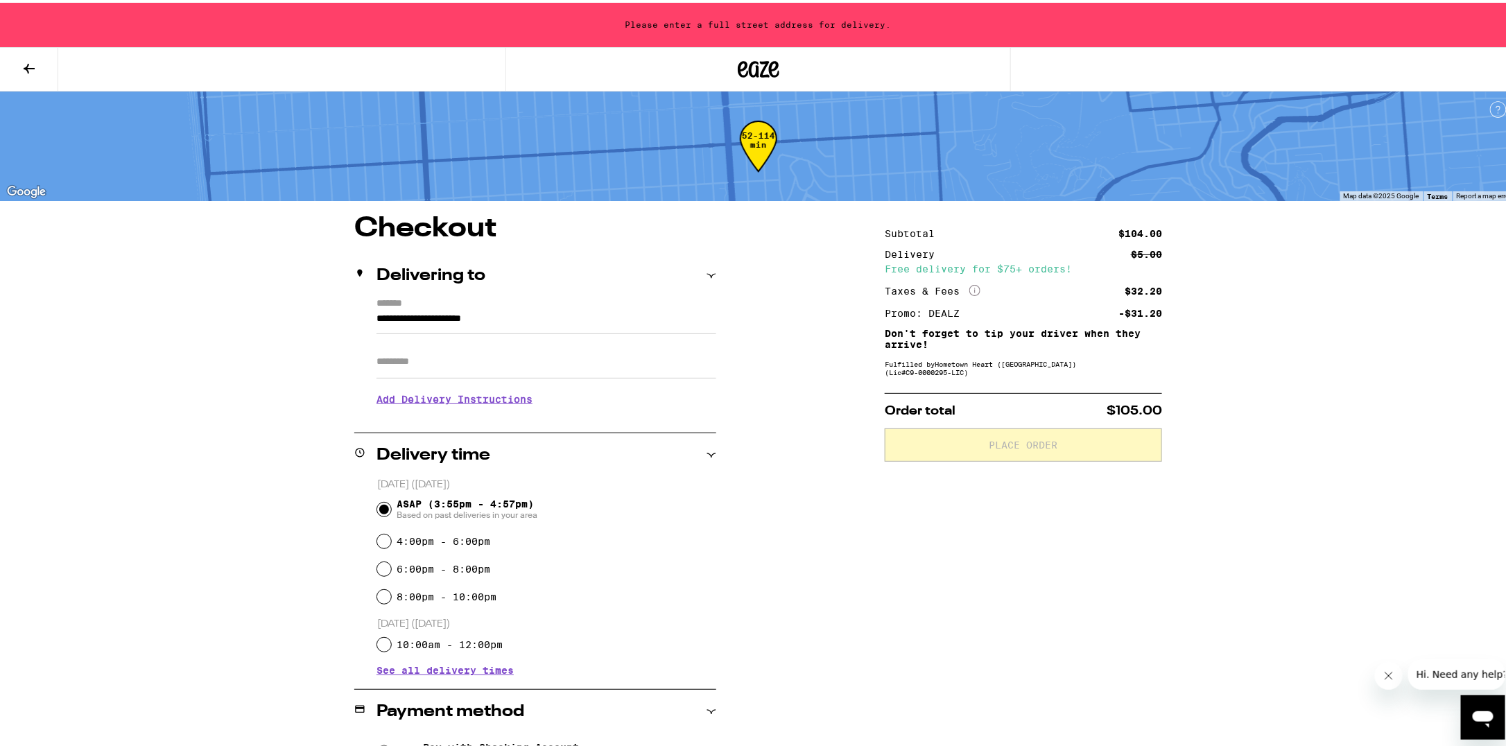
drag, startPoint x: 551, startPoint y: 313, endPoint x: 279, endPoint y: 316, distance: 271.2
click at [283, 314] on div "**********" at bounding box center [758, 603] width 999 height 783
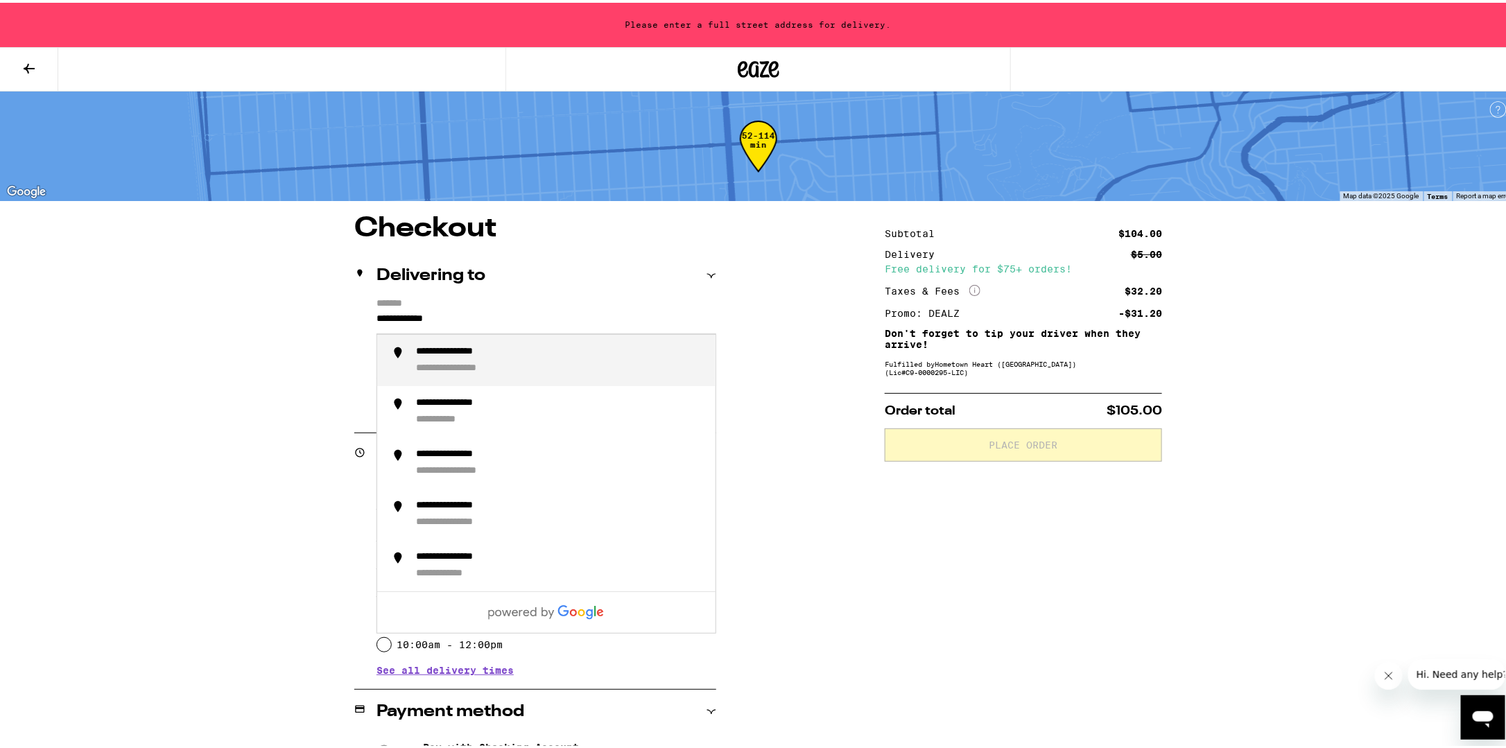
click at [438, 345] on div "**********" at bounding box center [466, 349] width 101 height 12
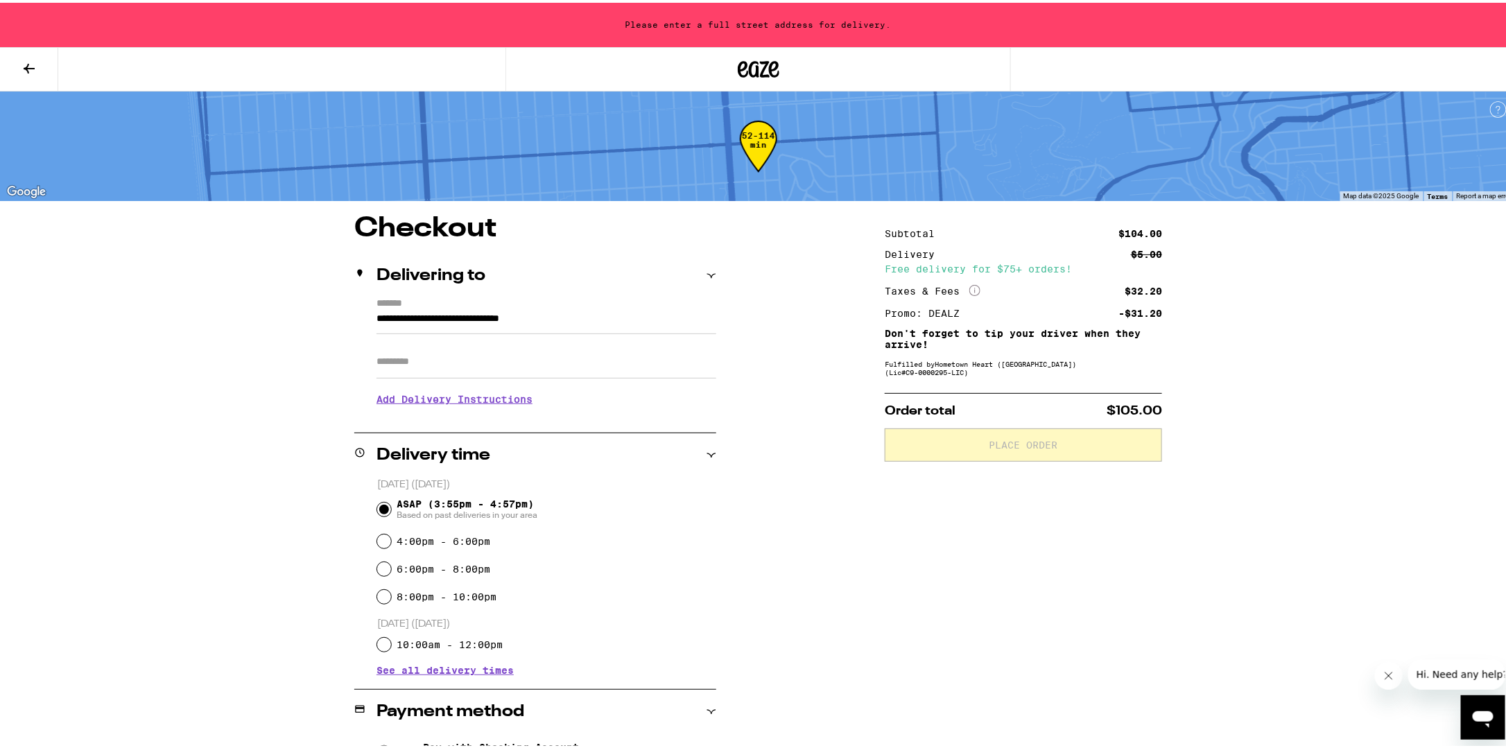
type input "**********"
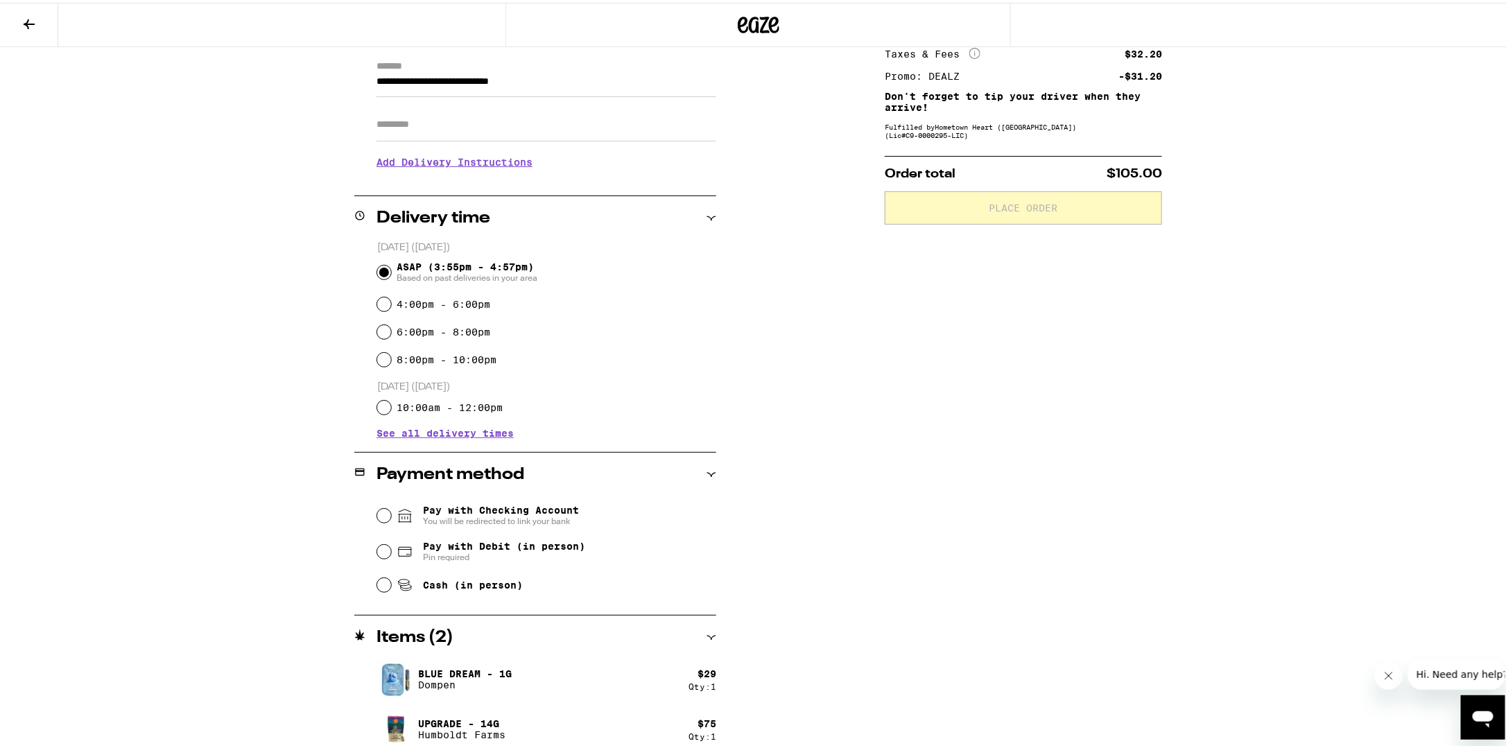
scroll to position [200, 0]
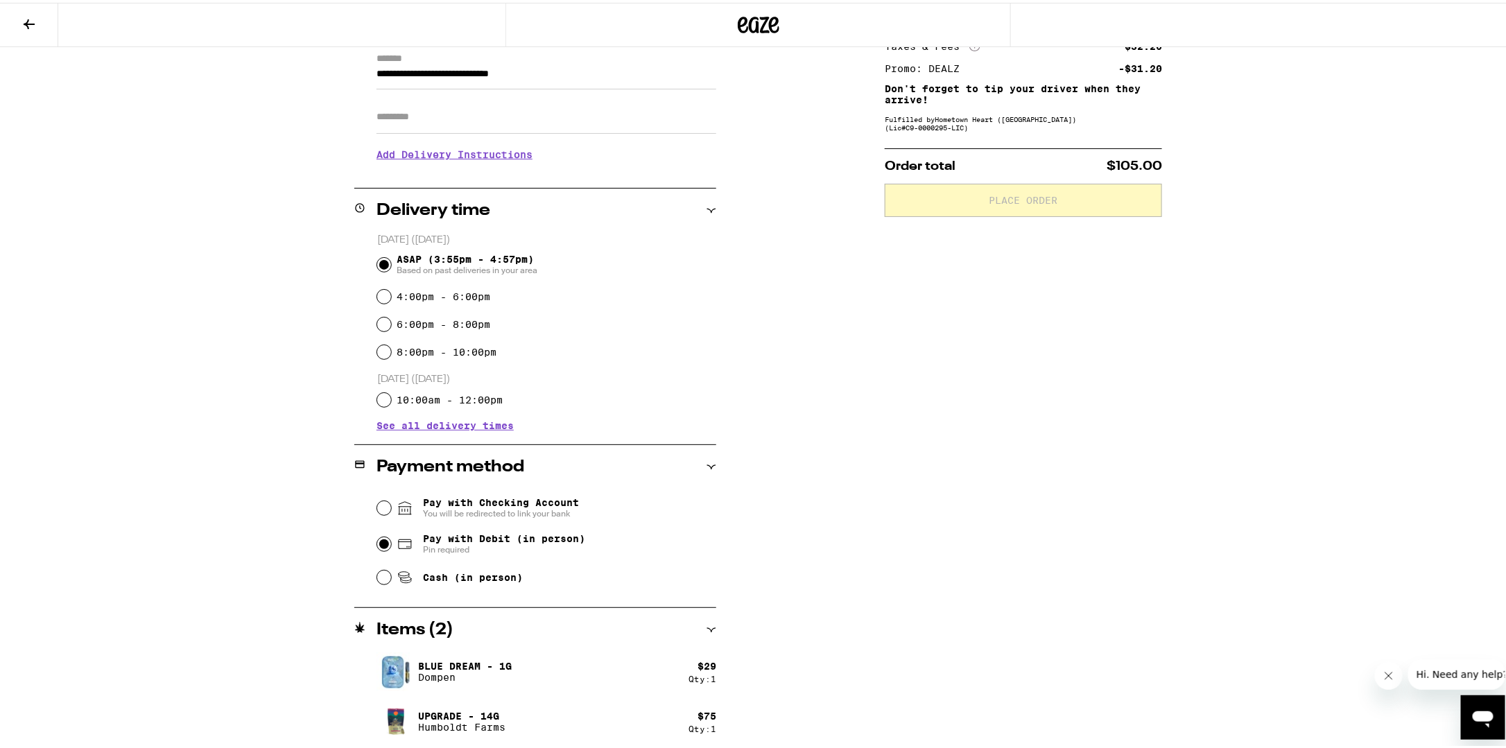
click at [382, 538] on input "Pay with Debit (in person) Pin required" at bounding box center [384, 542] width 14 height 14
radio input "true"
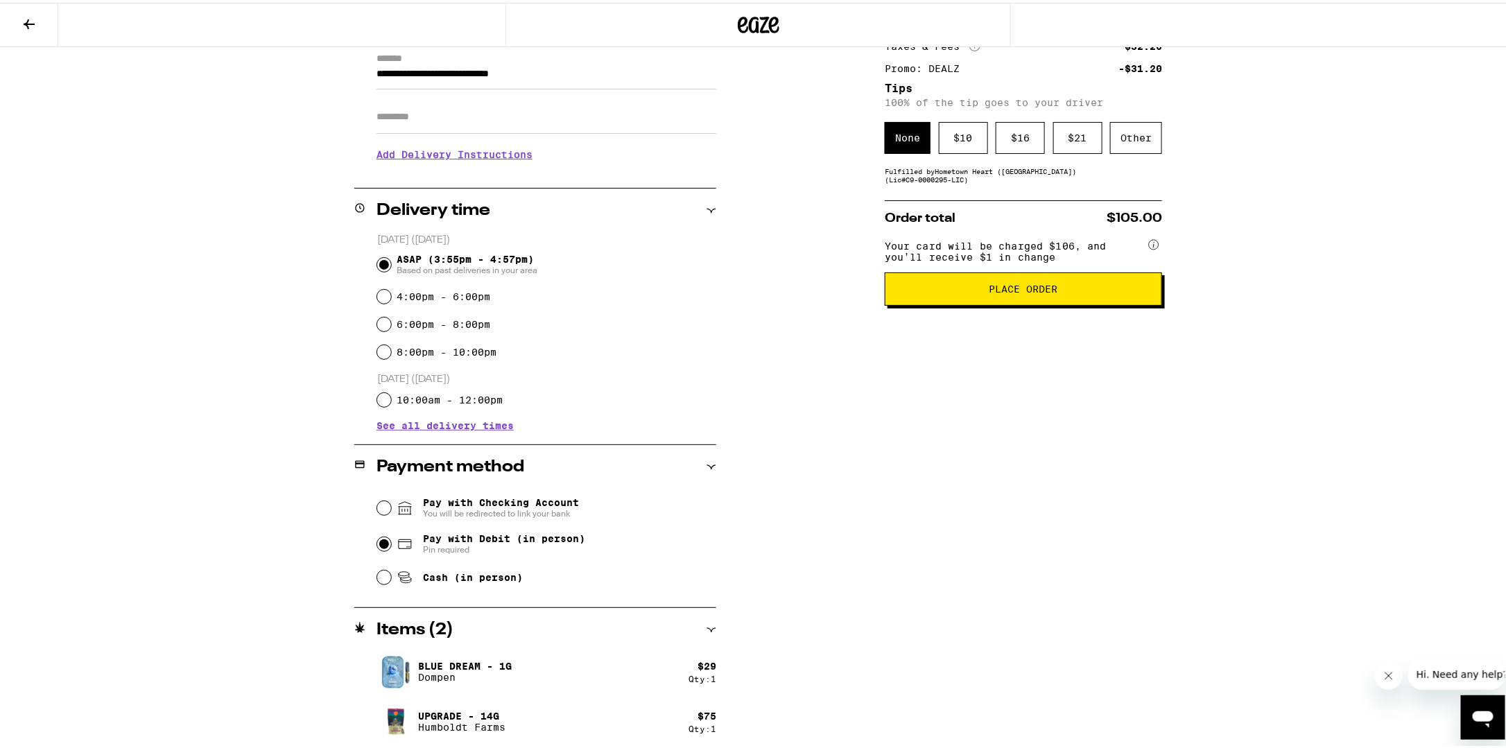
click at [978, 303] on button "Place Order" at bounding box center [1023, 286] width 277 height 33
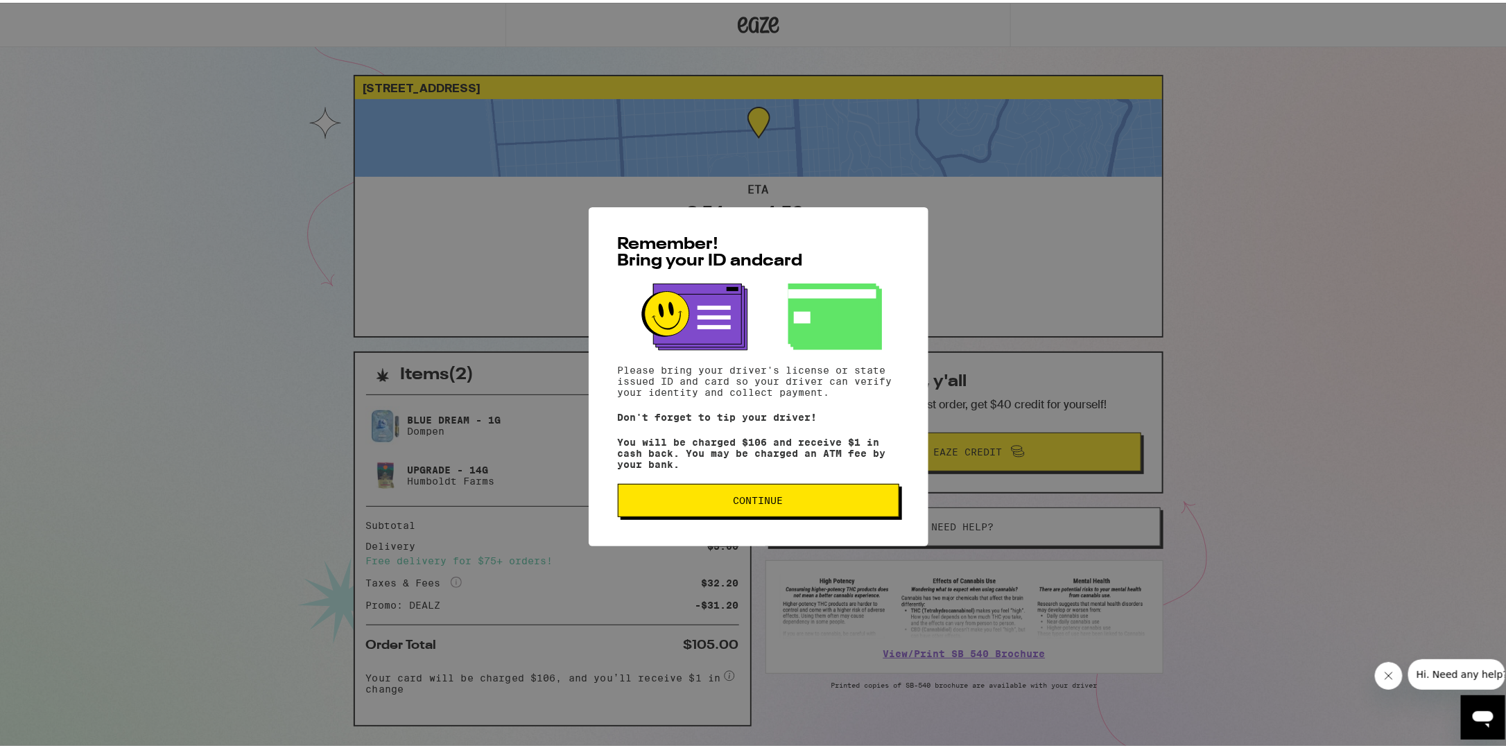
click at [745, 503] on span "Continue" at bounding box center [759, 498] width 50 height 10
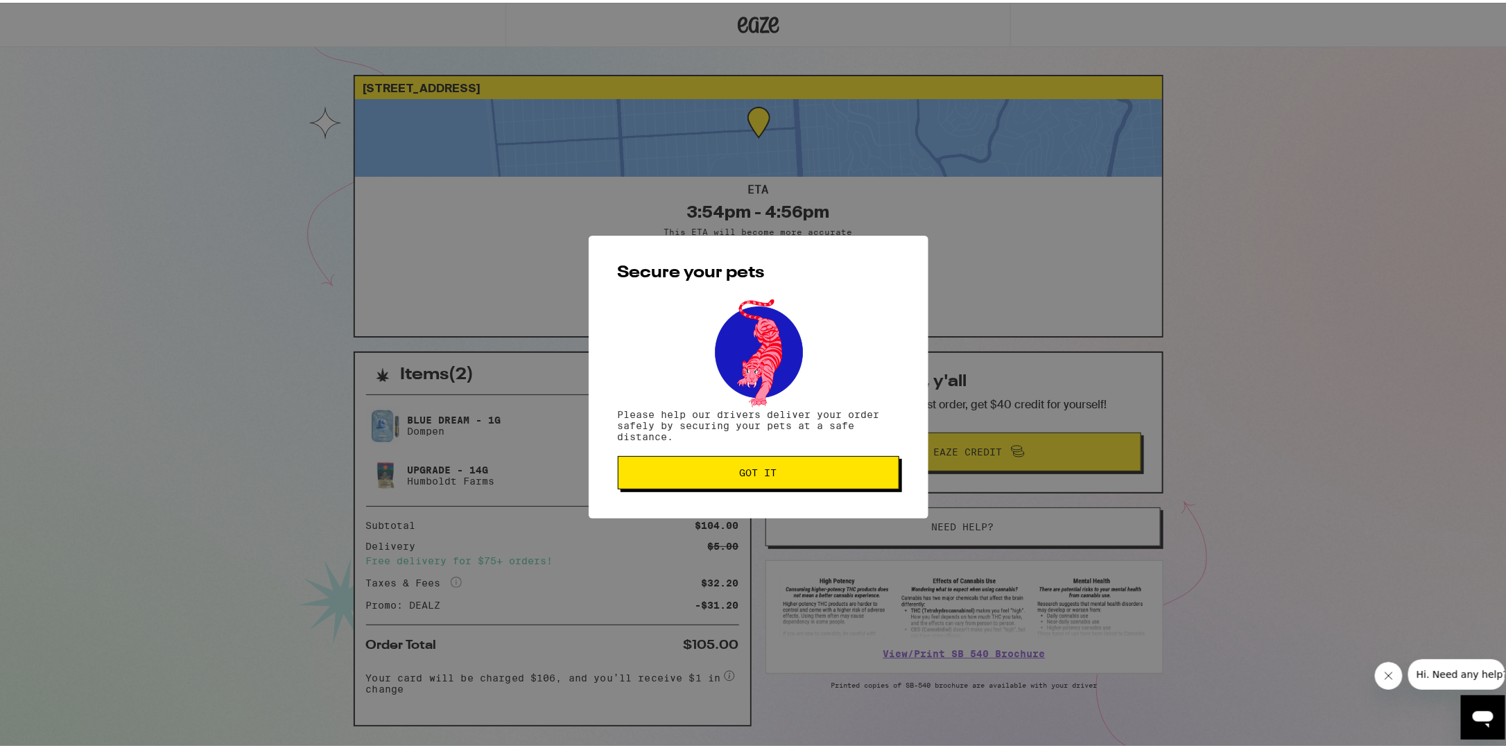
click at [755, 486] on button "Got it" at bounding box center [759, 470] width 282 height 33
